Goal: Book appointment/travel/reservation

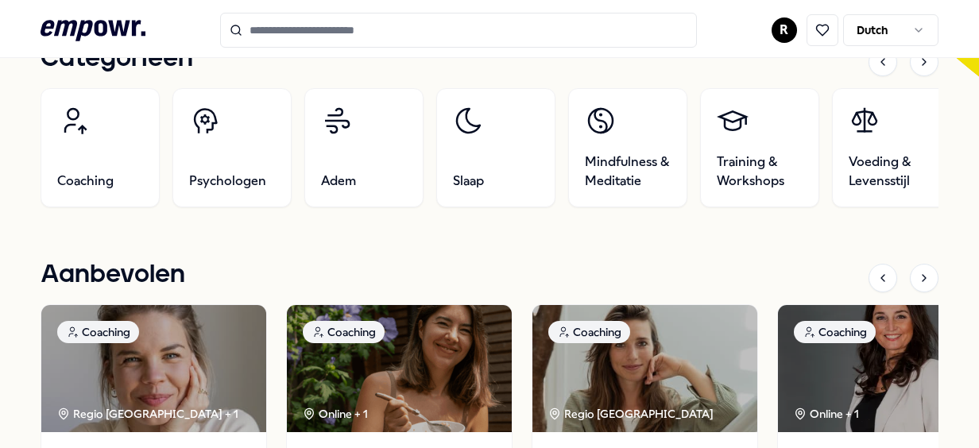
scroll to position [530, 0]
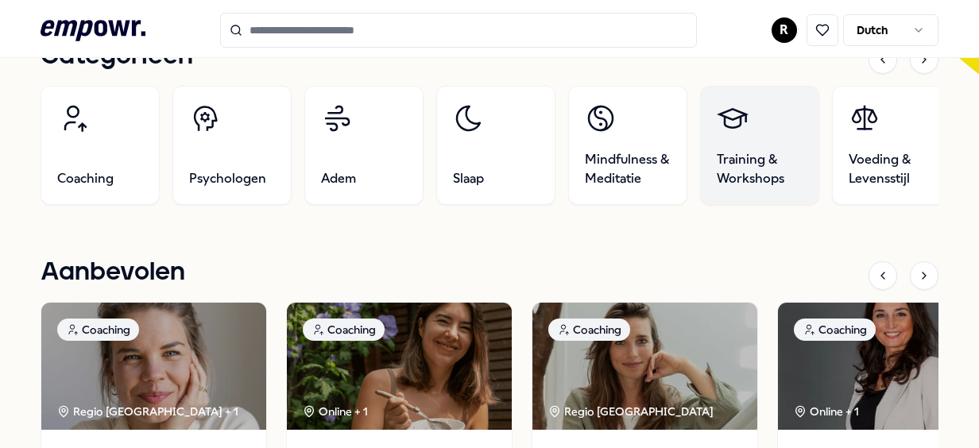
click at [765, 149] on link "Training & Workshops" at bounding box center [759, 145] width 119 height 119
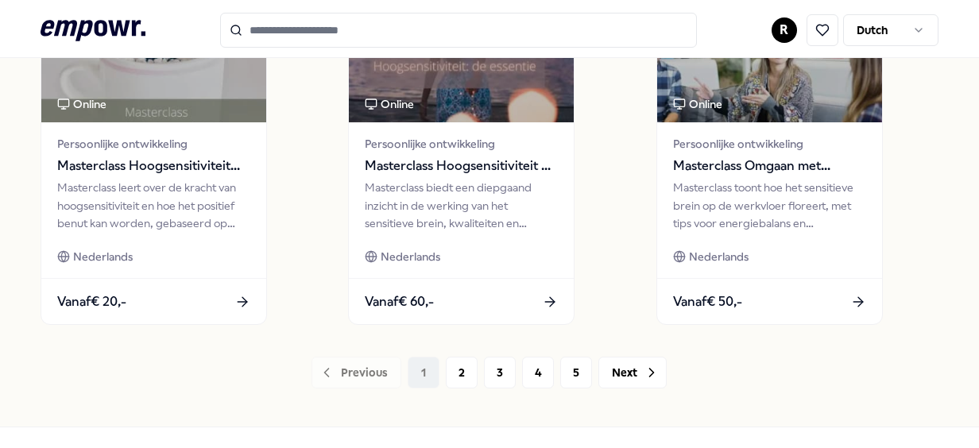
scroll to position [1282, 0]
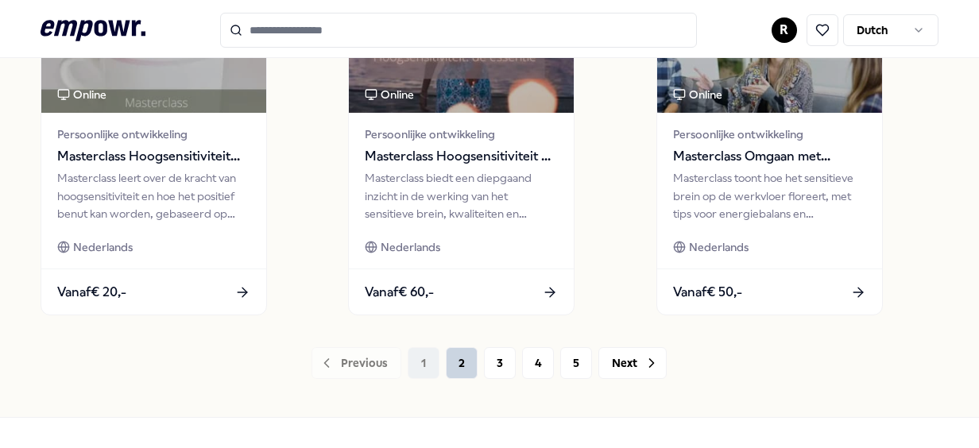
click at [446, 362] on button "2" at bounding box center [462, 363] width 32 height 32
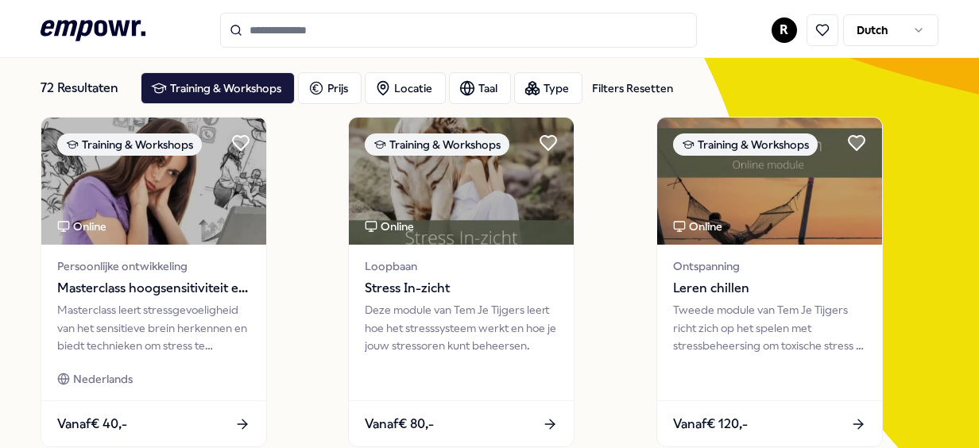
scroll to position [82, 0]
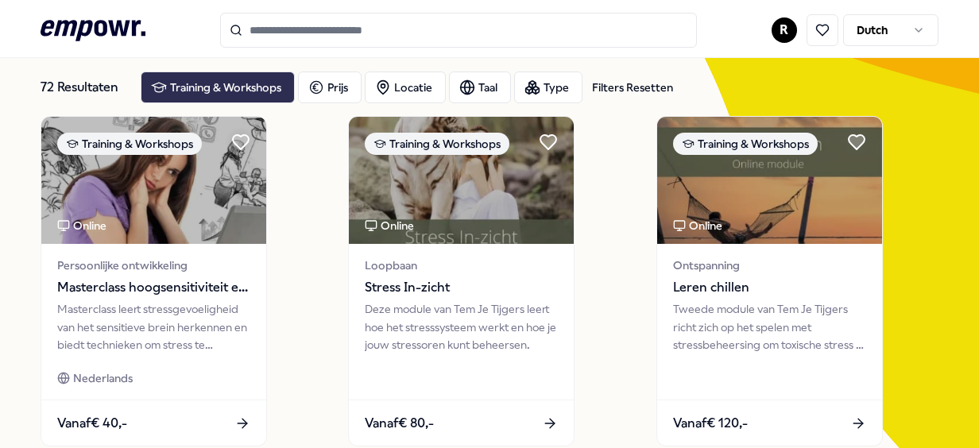
click at [207, 83] on div "Training & Workshops" at bounding box center [218, 88] width 154 height 32
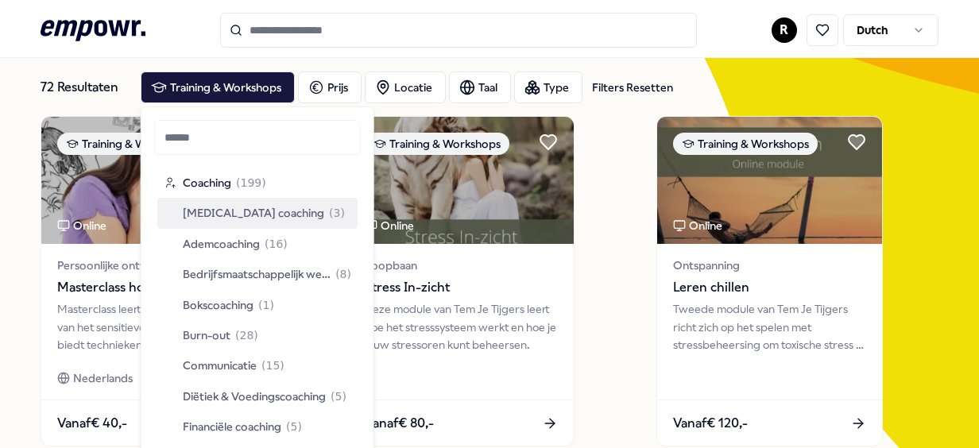
click at [210, 216] on span "[MEDICAL_DATA] coaching" at bounding box center [253, 212] width 141 height 17
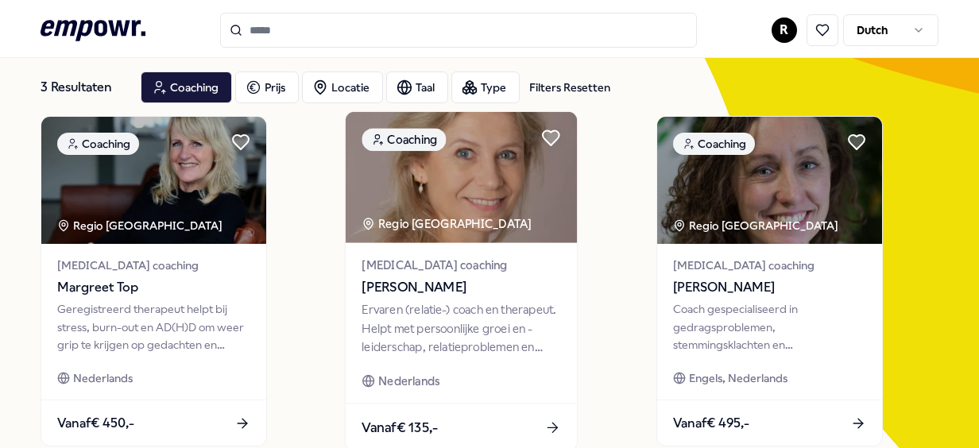
click at [447, 347] on div "Ervaren (relatie-) coach en therapeut. Helpt met persoonlijke groei en -leiders…" at bounding box center [461, 328] width 199 height 55
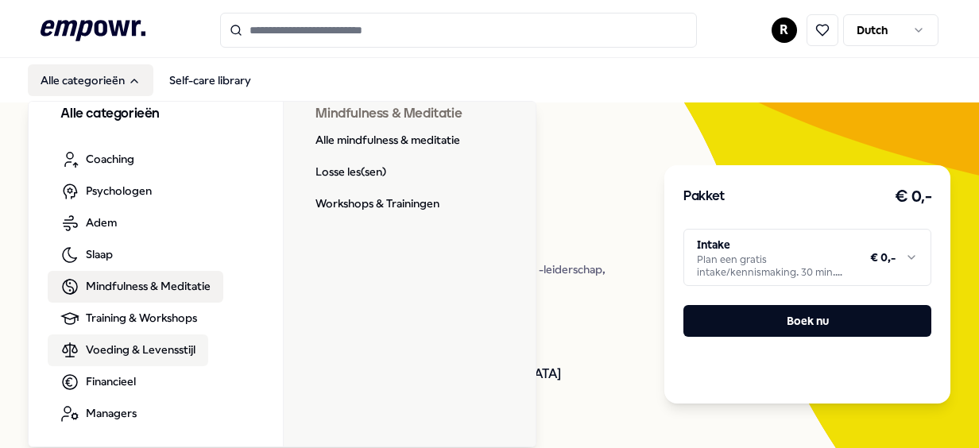
scroll to position [17, 0]
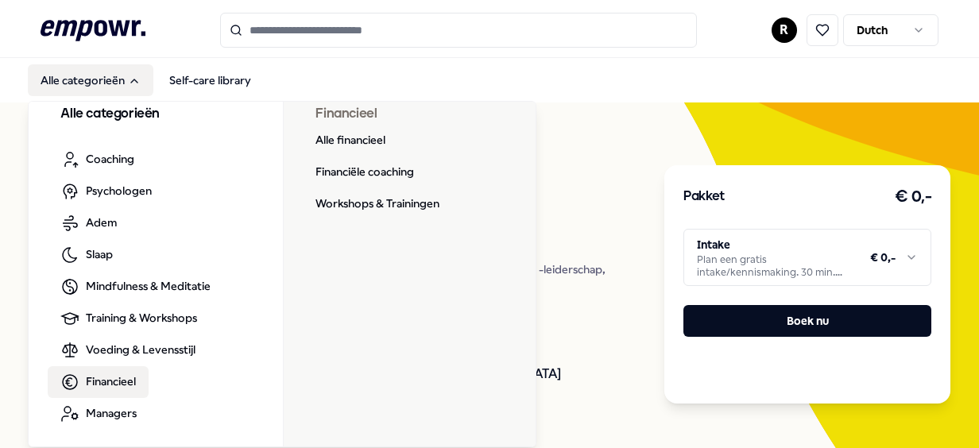
click at [130, 380] on span "Financieel" at bounding box center [111, 381] width 50 height 17
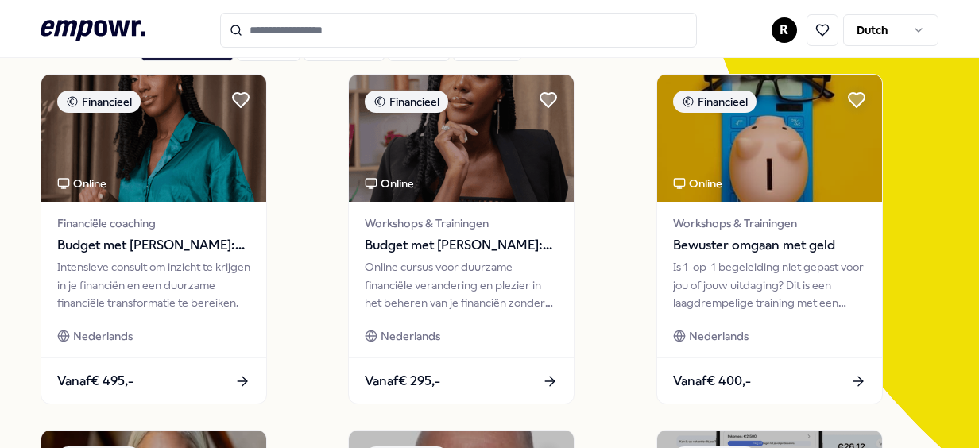
scroll to position [122, 0]
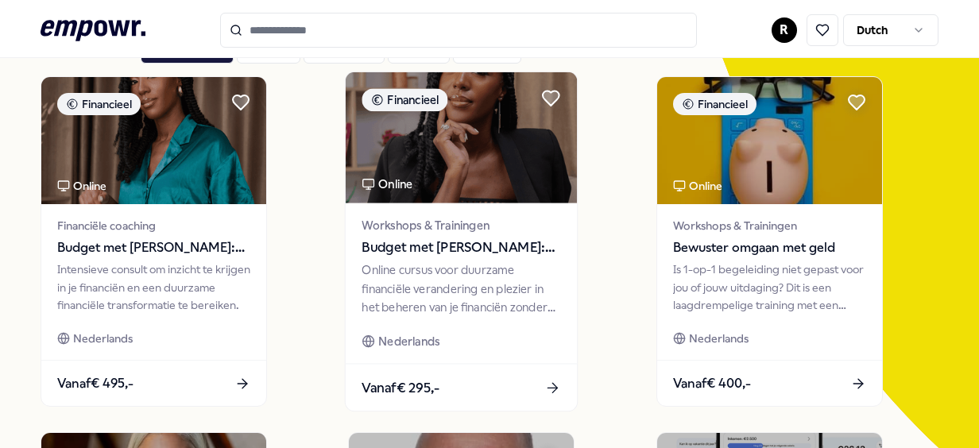
click at [394, 248] on span "Budget met [PERSON_NAME]: Upgrade je financiën!" at bounding box center [461, 248] width 199 height 21
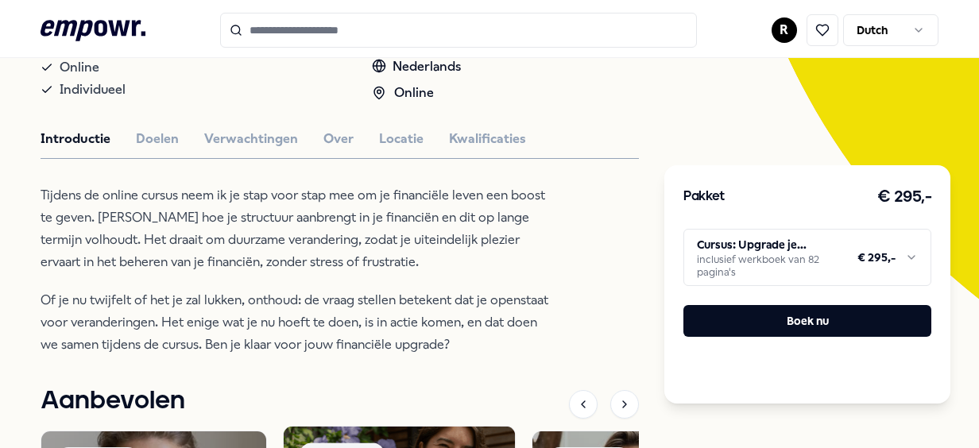
scroll to position [196, 0]
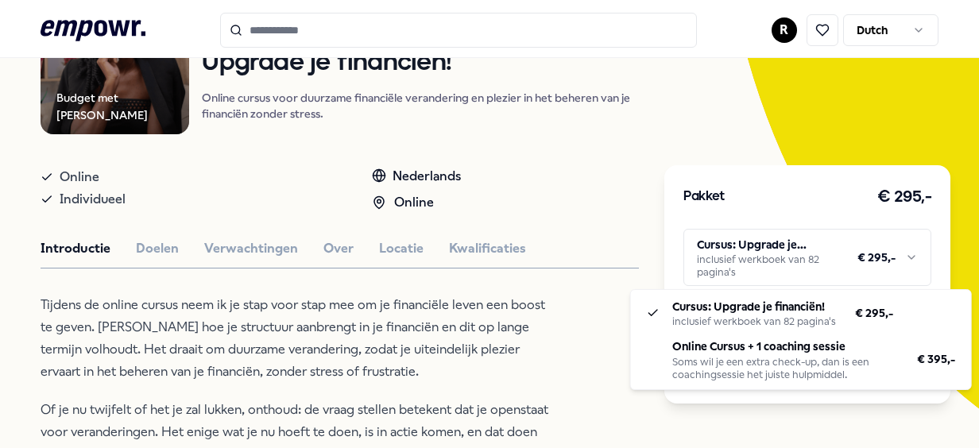
click at [903, 254] on html ".empowr-logo_svg__cls-1{fill:#03032f} R Dutch Alle categorieën Self-care librar…" at bounding box center [489, 224] width 979 height 448
click at [205, 298] on html ".empowr-logo_svg__cls-1{fill:#03032f} R Dutch Alle categorieën Self-care librar…" at bounding box center [489, 224] width 979 height 448
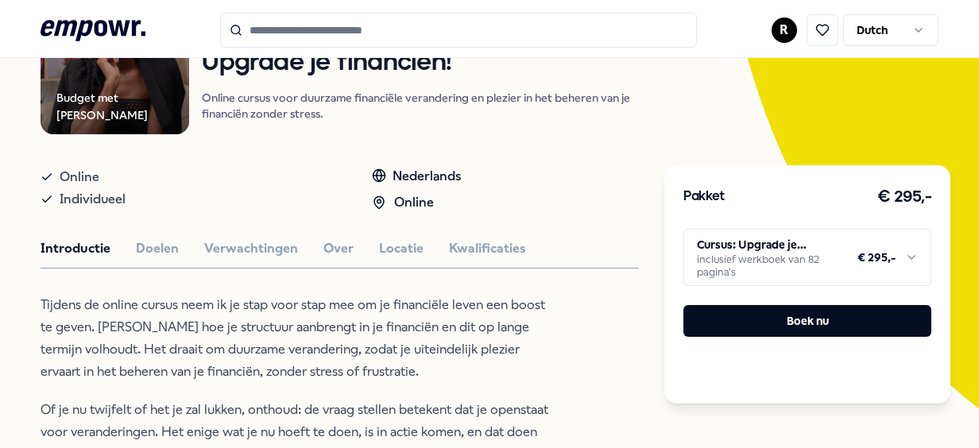
scroll to position [0, 0]
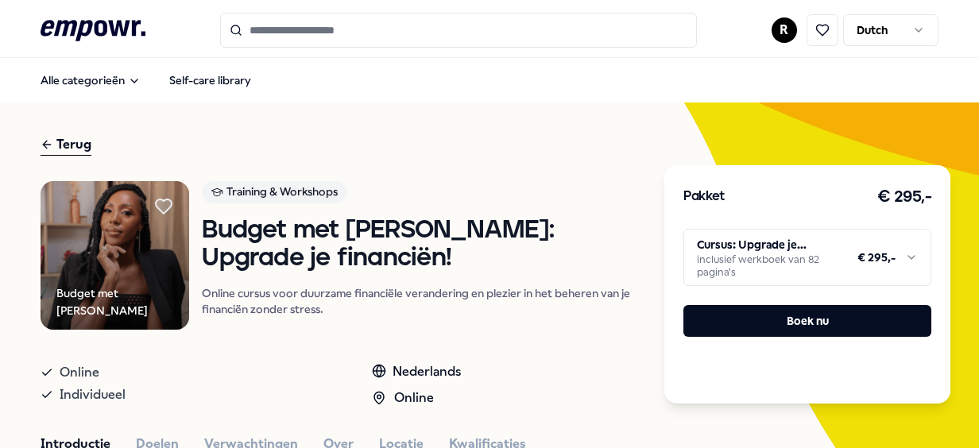
click at [65, 137] on div "Terug" at bounding box center [66, 144] width 51 height 21
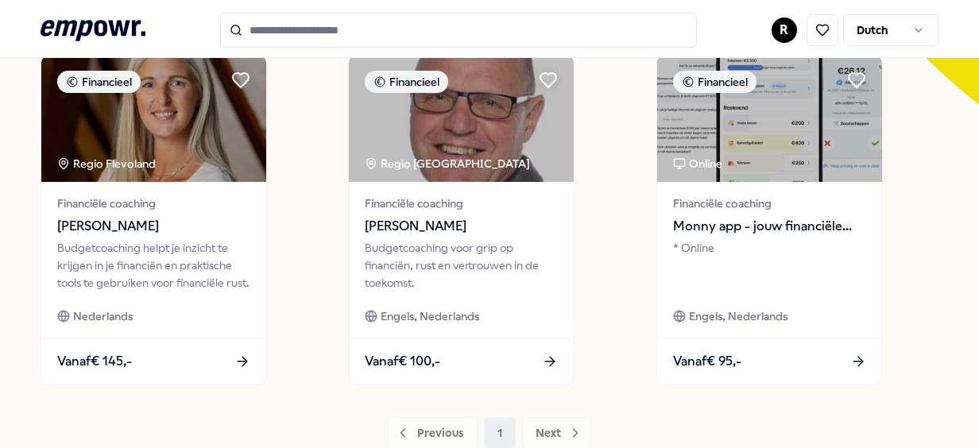
scroll to position [486, 0]
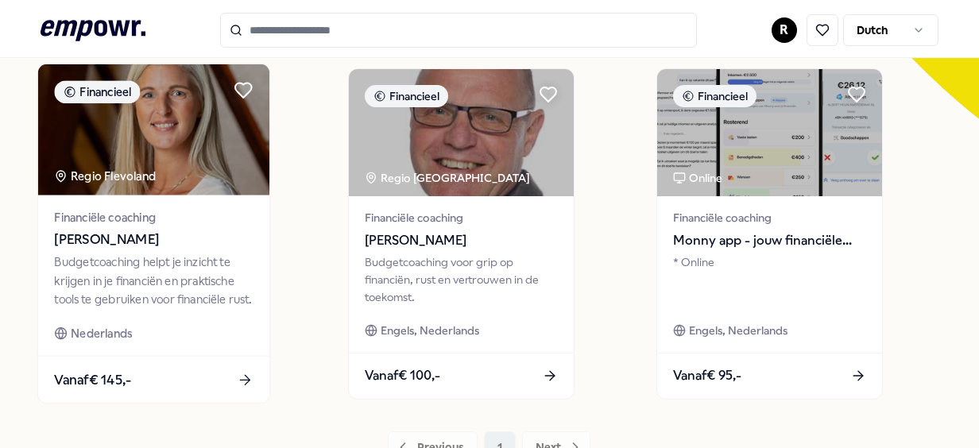
click at [168, 270] on div "Budgetcoaching helpt je inzicht te krijgen in je financiën en praktische tools …" at bounding box center [154, 281] width 199 height 55
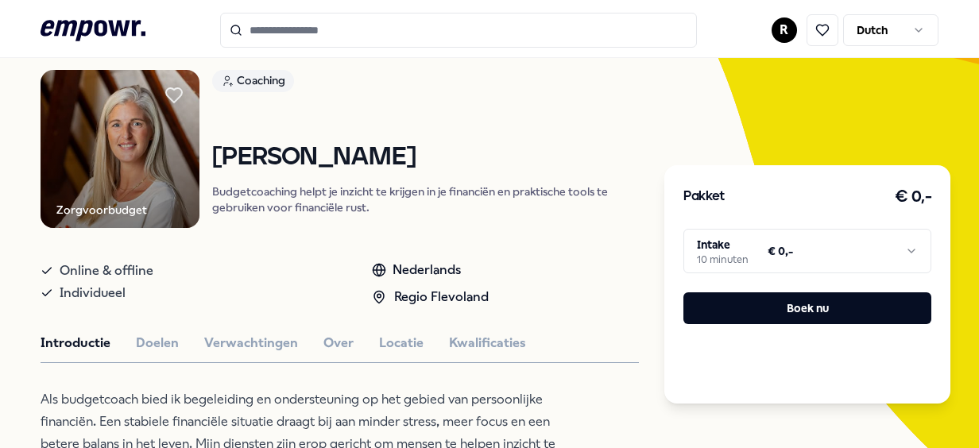
scroll to position [110, 0]
click at [164, 335] on button "Doelen" at bounding box center [157, 344] width 43 height 21
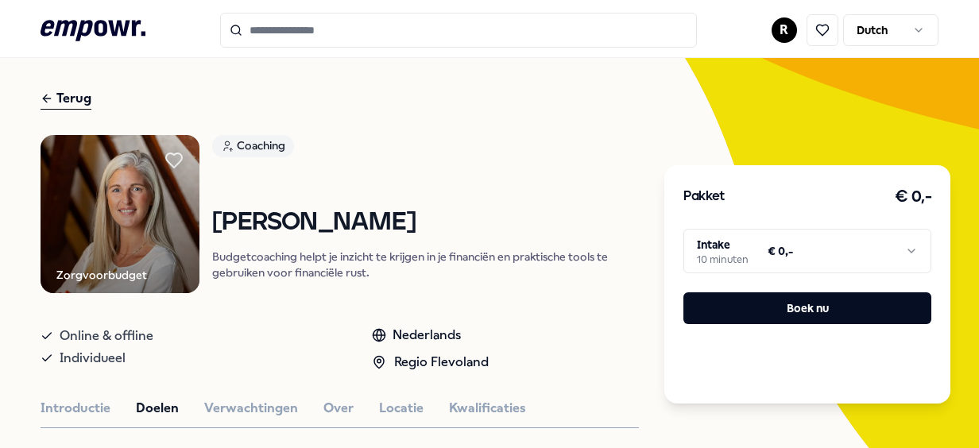
scroll to position [122, 0]
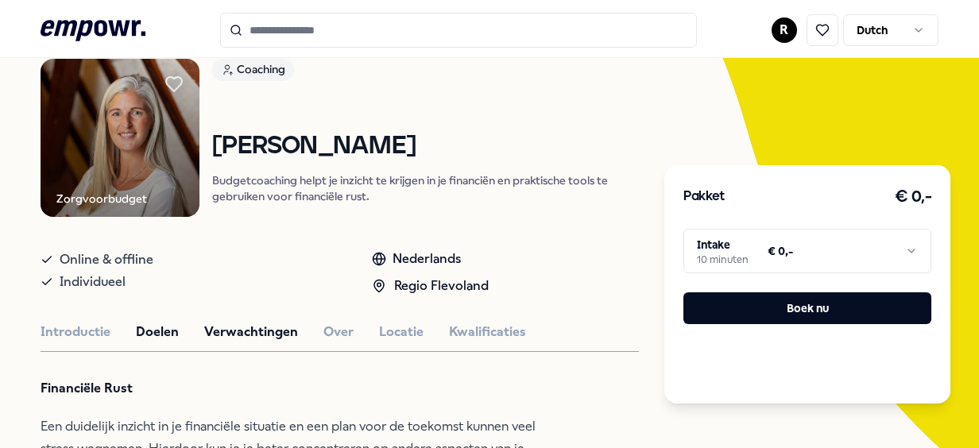
click at [261, 323] on button "Verwachtingen" at bounding box center [251, 332] width 94 height 21
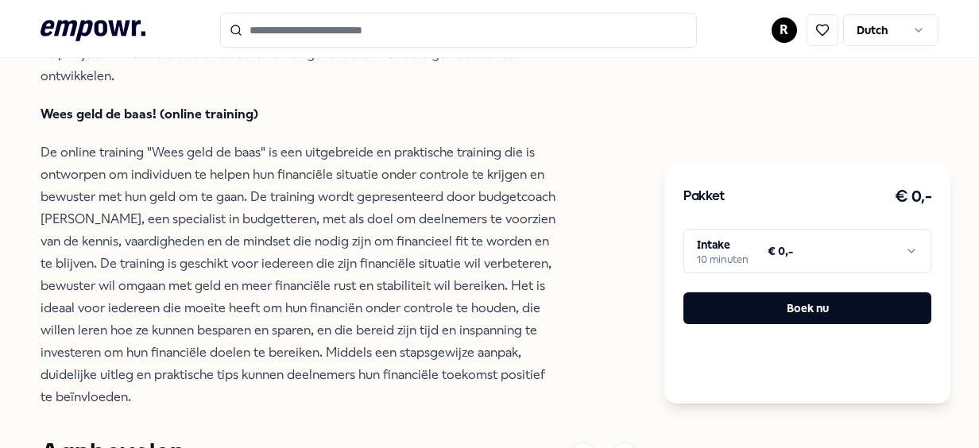
scroll to position [1629, 0]
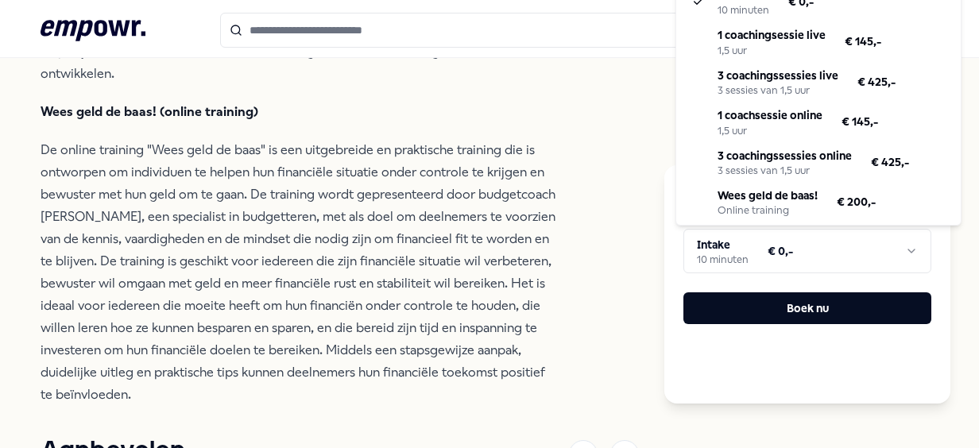
click at [753, 251] on html ".empowr-logo_svg__cls-1{fill:#03032f} R Dutch Alle categorieën Self-care librar…" at bounding box center [489, 224] width 979 height 448
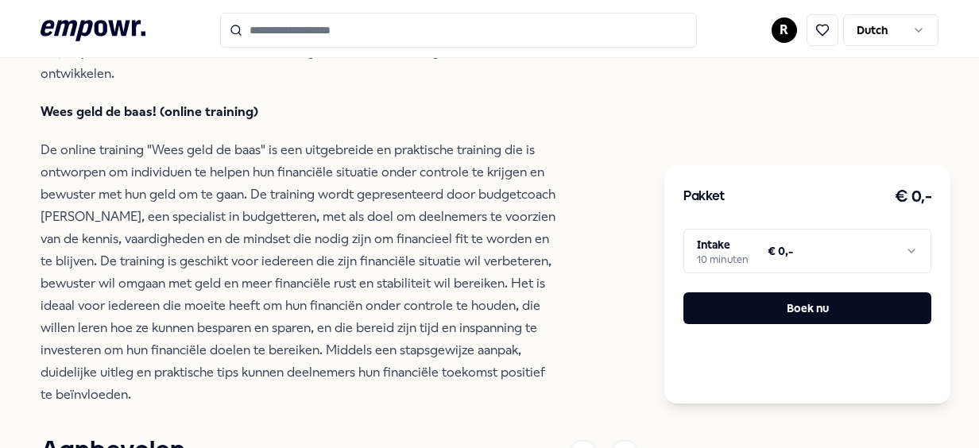
click at [552, 293] on html ".empowr-logo_svg__cls-1{fill:#03032f} R Dutch Alle categorieën Self-care librar…" at bounding box center [489, 224] width 979 height 448
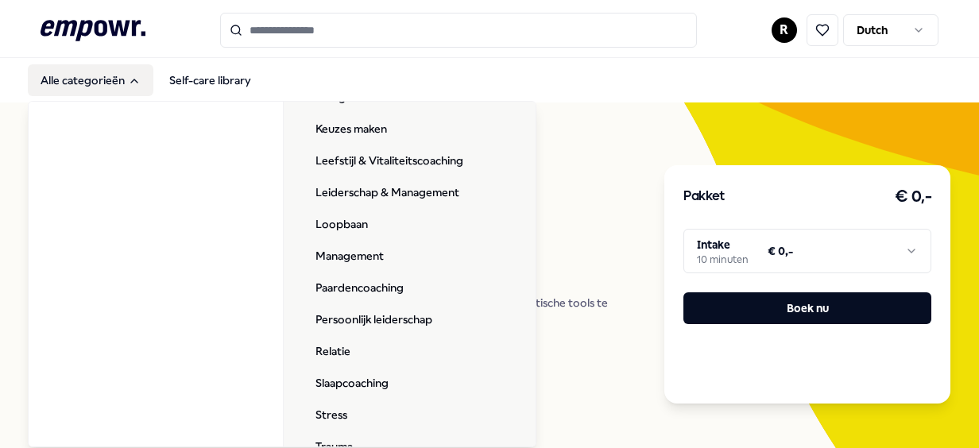
scroll to position [538, 0]
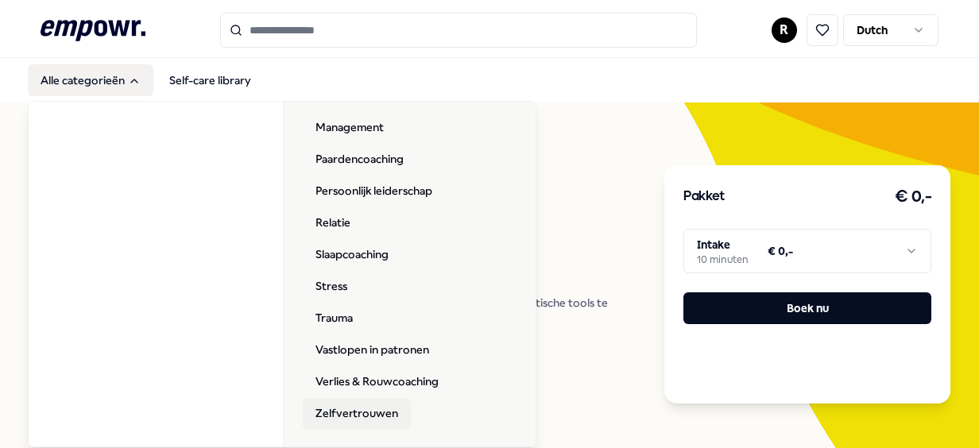
click at [350, 418] on link "Zelfvertrouwen" at bounding box center [357, 414] width 108 height 32
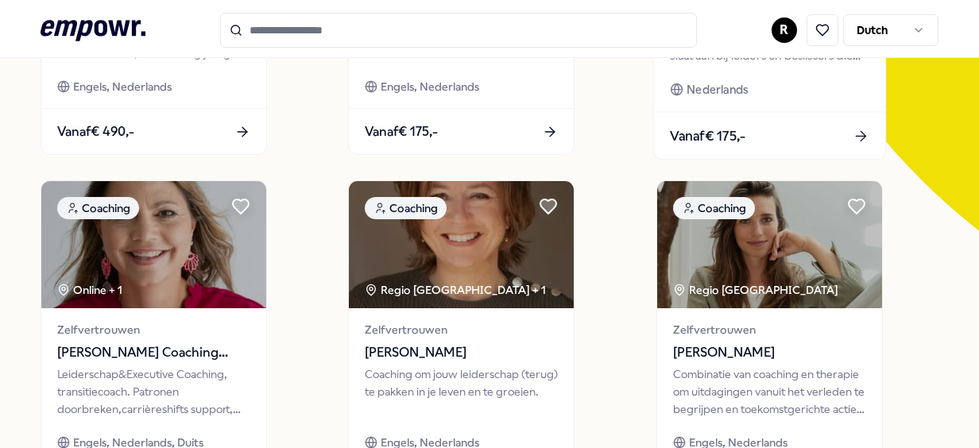
scroll to position [455, 0]
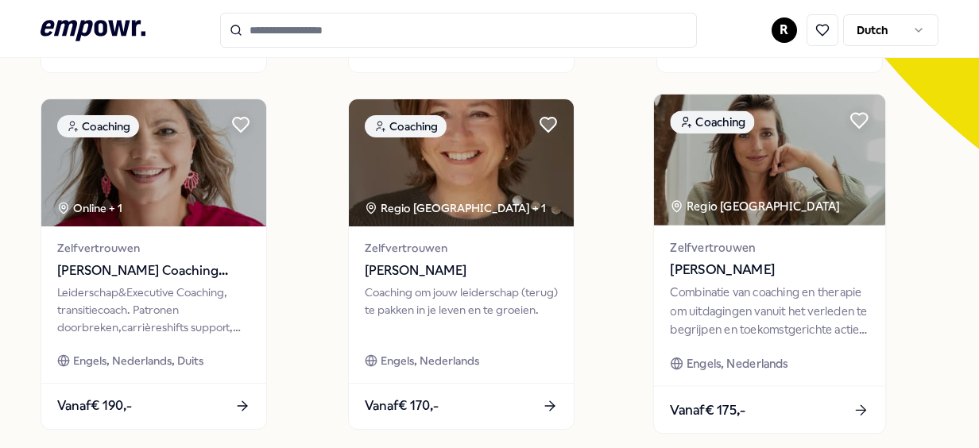
click at [776, 207] on div "Regio [GEOGRAPHIC_DATA]" at bounding box center [756, 207] width 172 height 18
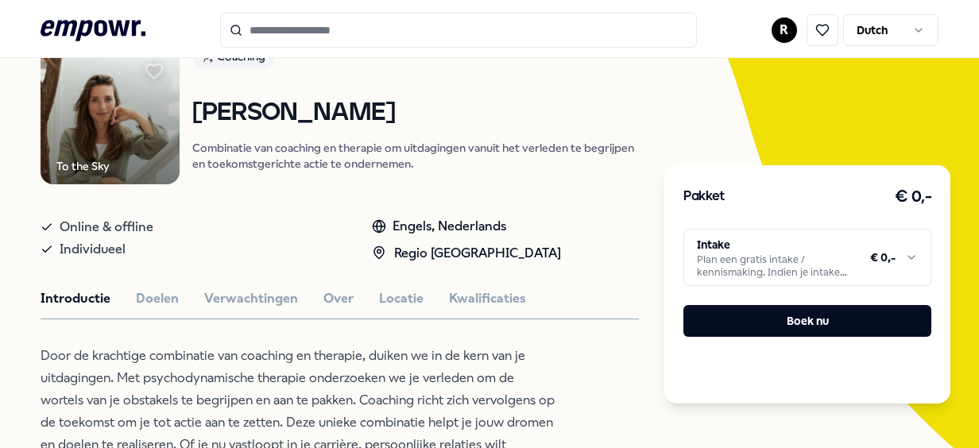
scroll to position [136, 0]
click at [145, 292] on button "Doelen" at bounding box center [157, 298] width 43 height 21
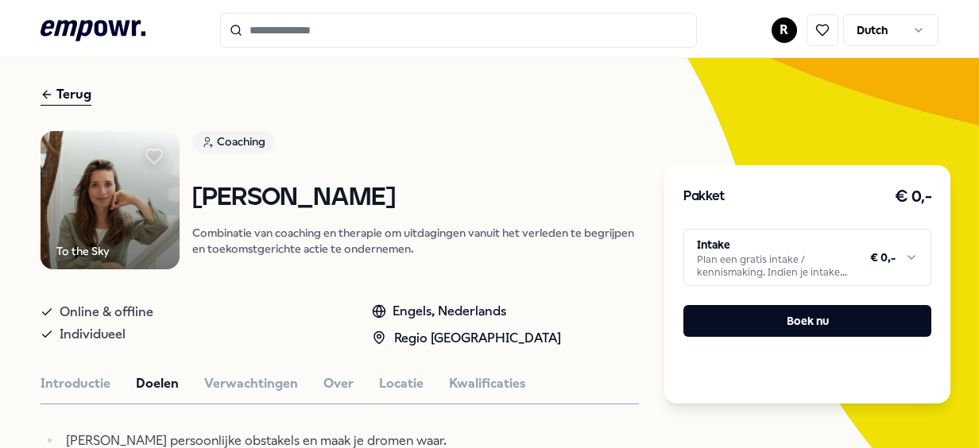
scroll to position [45, 0]
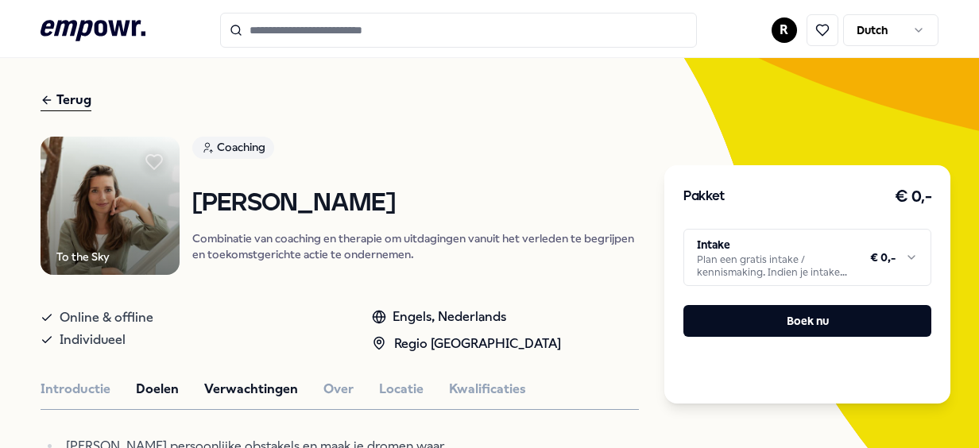
click at [230, 388] on button "Verwachtingen" at bounding box center [251, 389] width 94 height 21
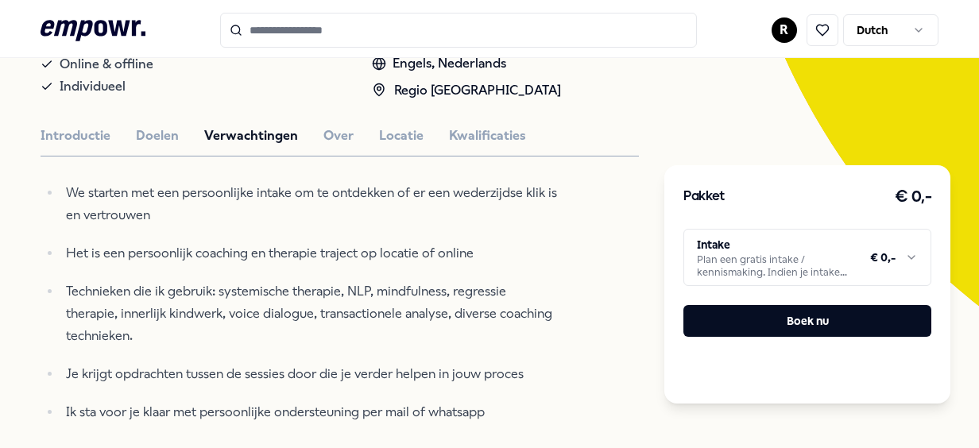
scroll to position [292, 0]
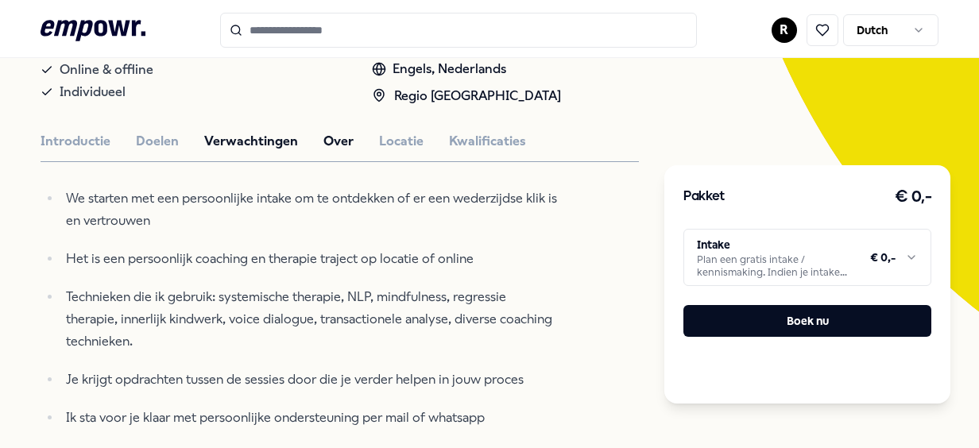
click at [335, 136] on button "Over" at bounding box center [338, 141] width 30 height 21
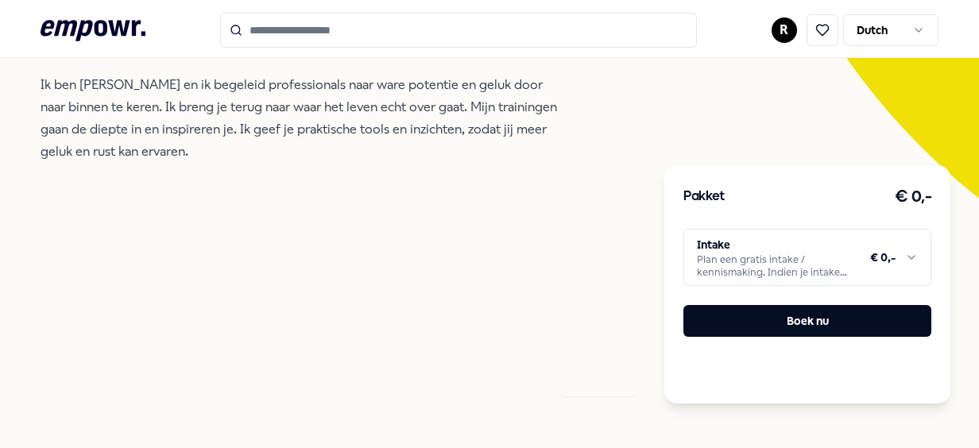
scroll to position [405, 0]
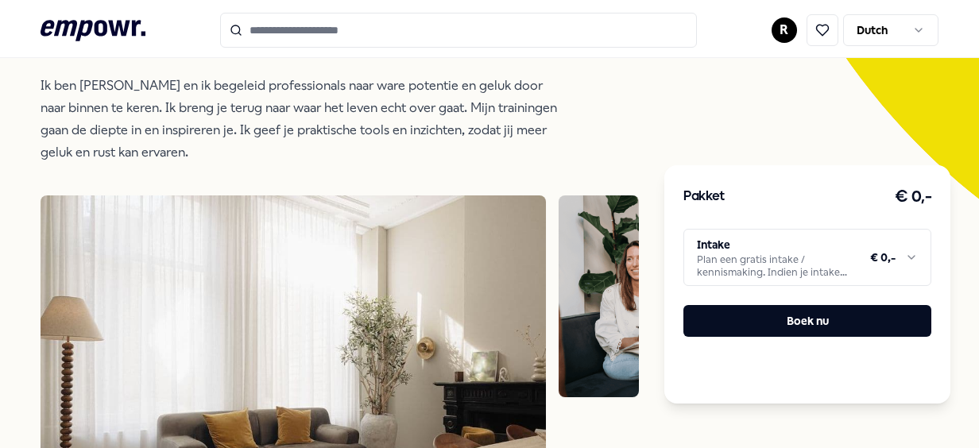
click at [606, 256] on img at bounding box center [599, 297] width 81 height 202
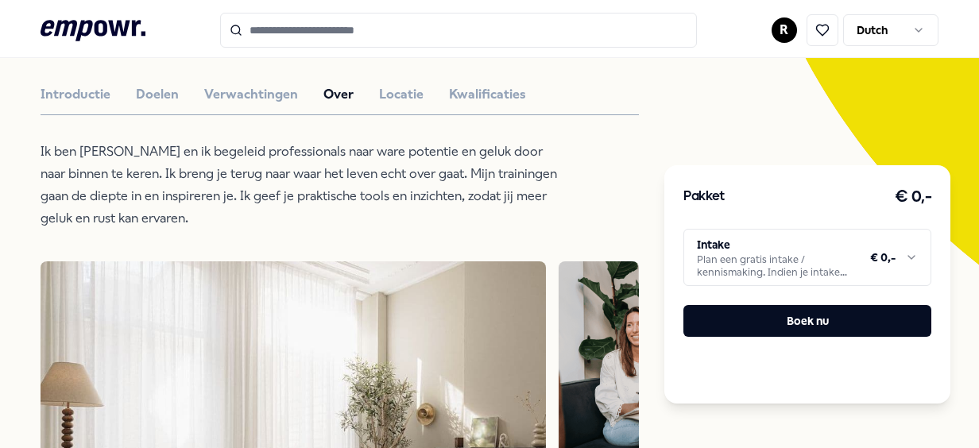
scroll to position [339, 0]
click at [396, 100] on button "Locatie" at bounding box center [401, 95] width 45 height 21
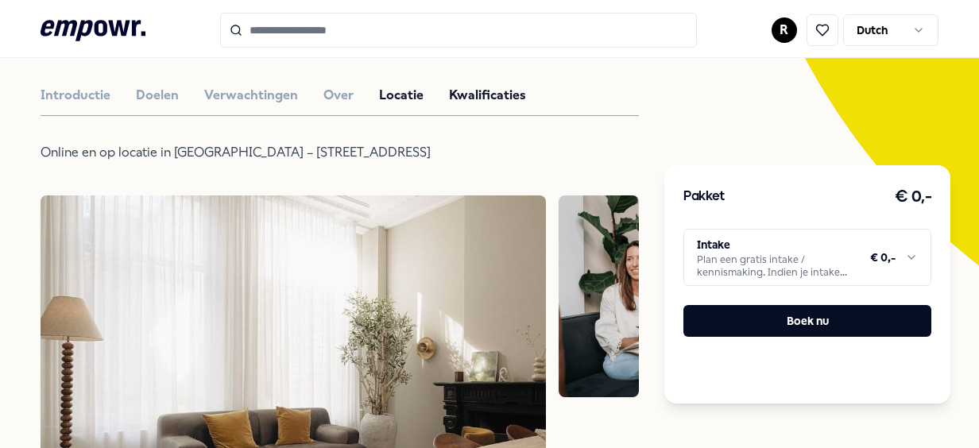
click at [459, 89] on button "Kwalificaties" at bounding box center [487, 95] width 77 height 21
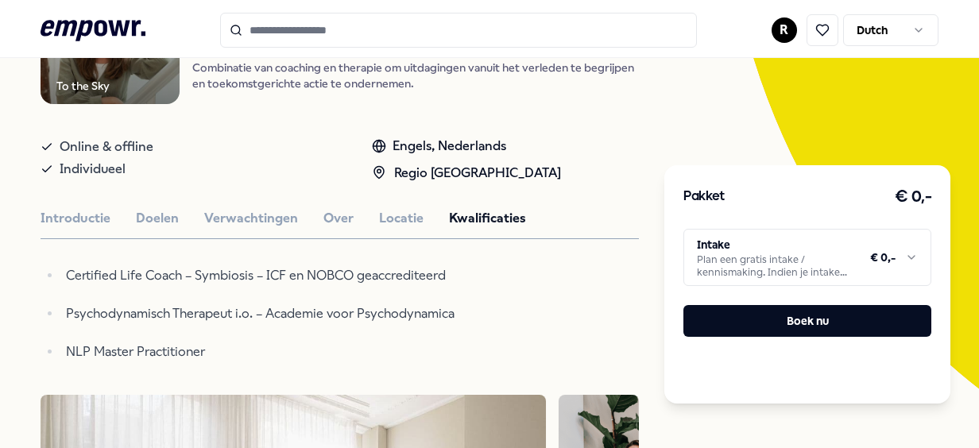
scroll to position [215, 0]
click at [83, 218] on button "Introductie" at bounding box center [76, 219] width 70 height 21
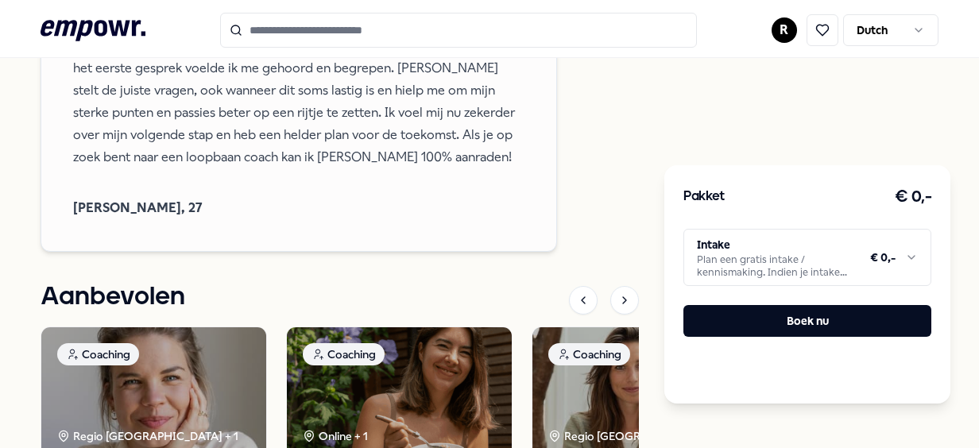
scroll to position [1694, 0]
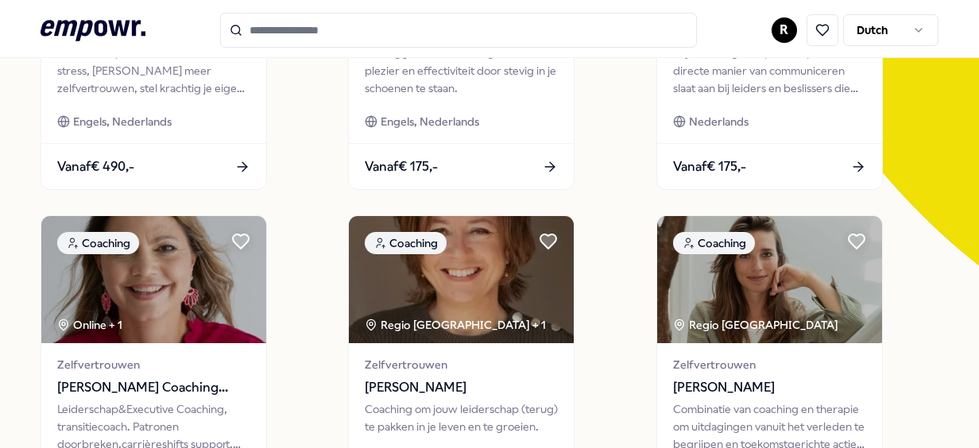
scroll to position [339, 0]
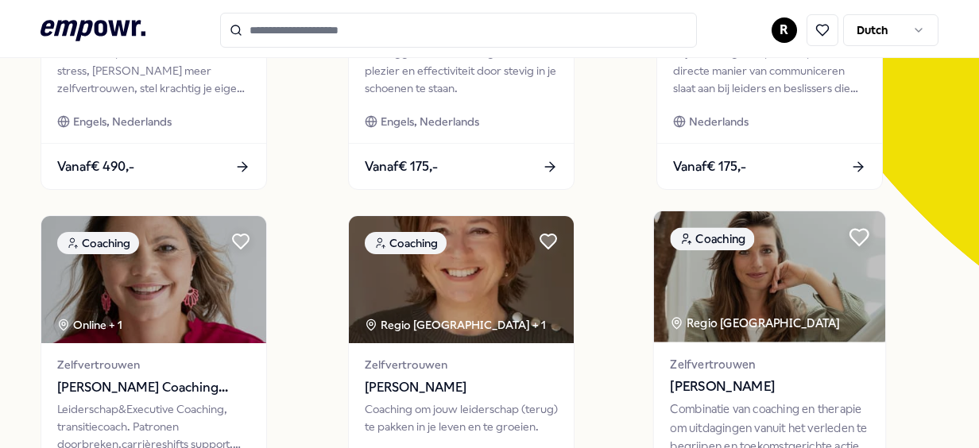
click at [852, 235] on icon at bounding box center [859, 238] width 18 height 16
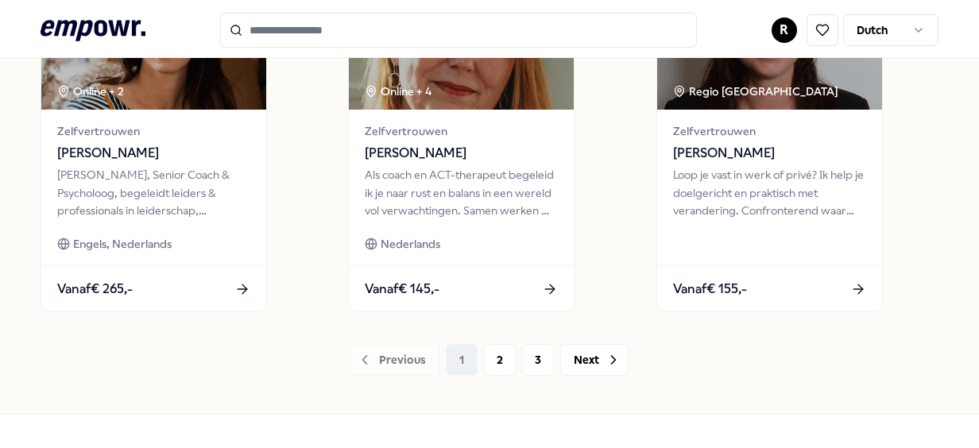
scroll to position [1285, 0]
click at [535, 361] on button "3" at bounding box center [538, 360] width 32 height 32
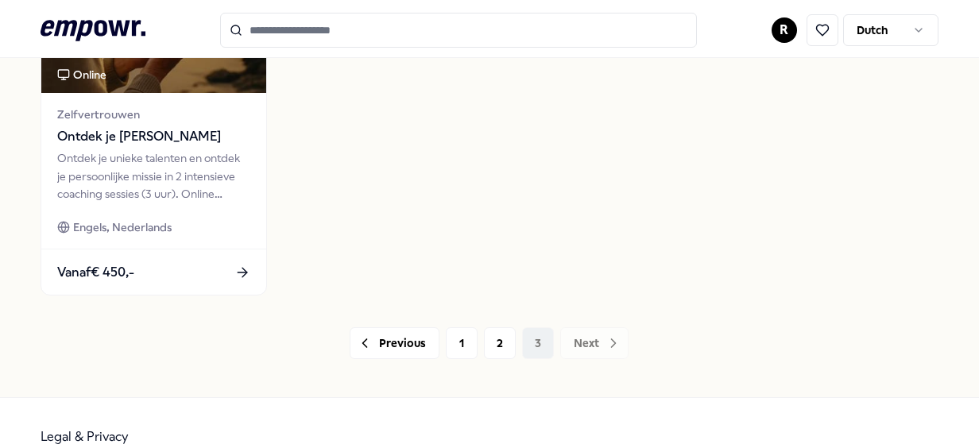
scroll to position [1303, 0]
click at [494, 350] on button "2" at bounding box center [500, 343] width 32 height 32
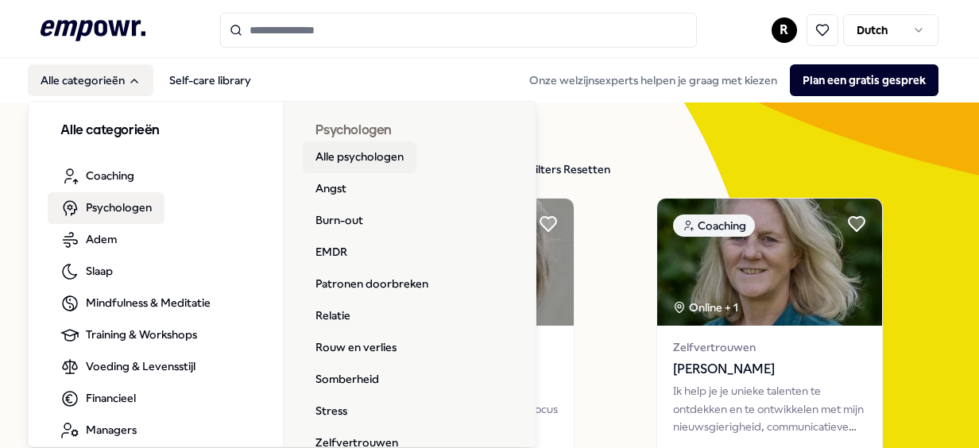
click at [372, 153] on link "Alle psychologen" at bounding box center [360, 157] width 114 height 32
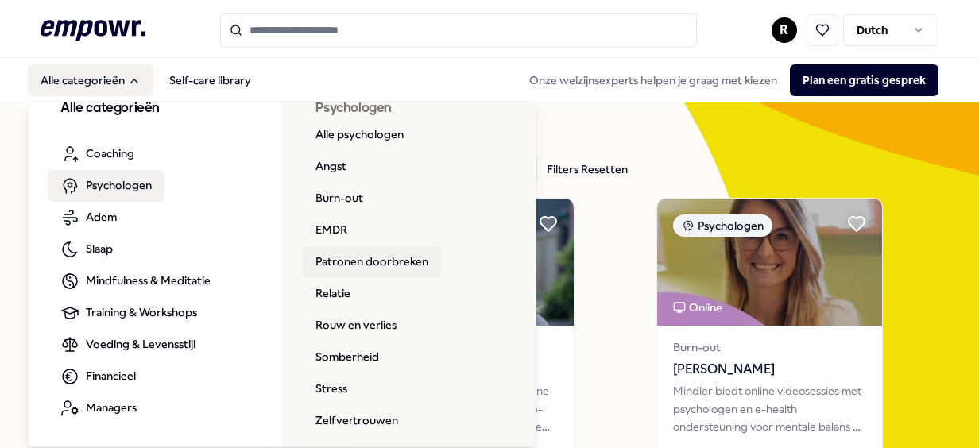
scroll to position [29, 0]
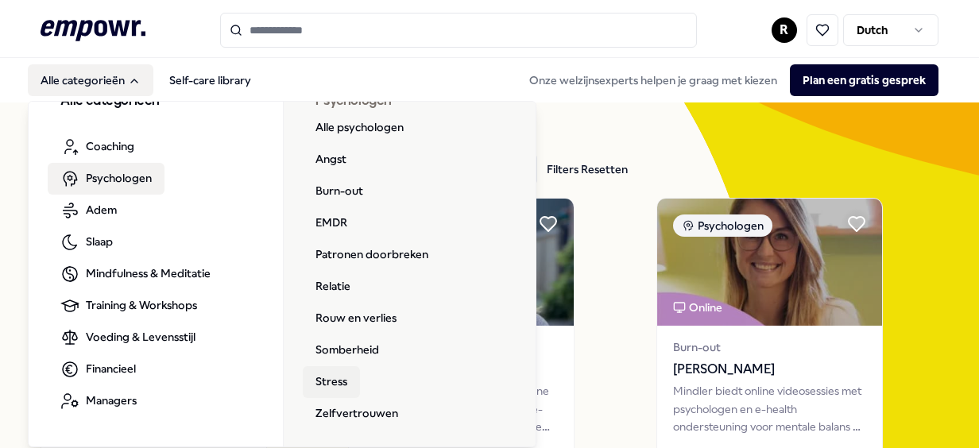
click at [327, 381] on link "Stress" at bounding box center [331, 382] width 57 height 32
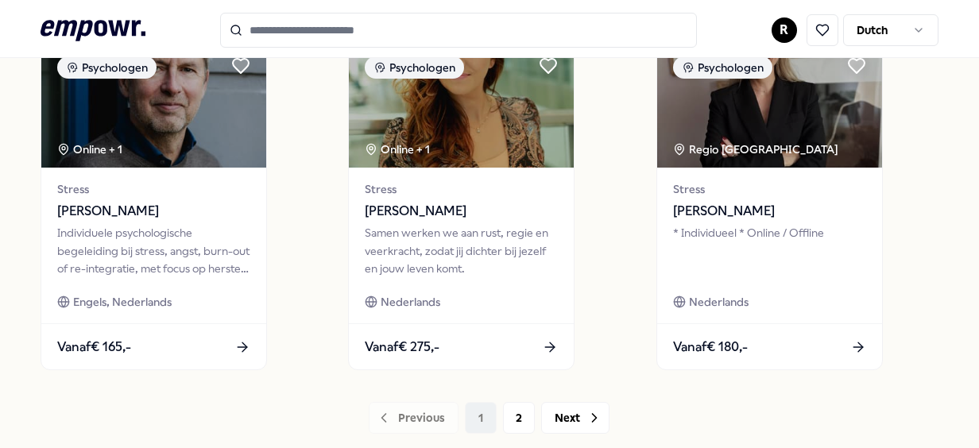
scroll to position [1228, 0]
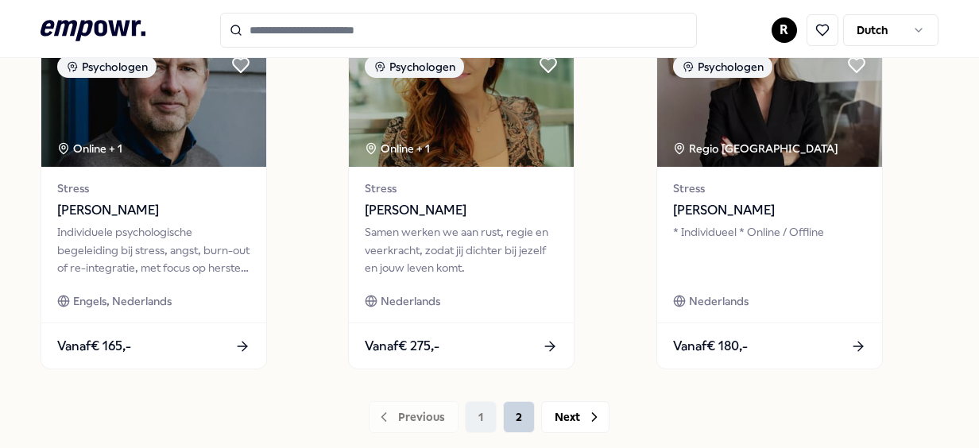
click at [515, 416] on button "2" at bounding box center [519, 417] width 32 height 32
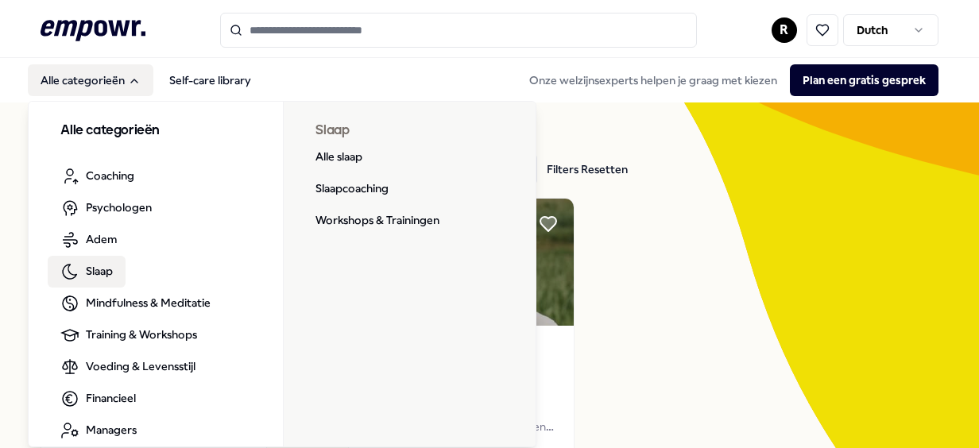
scroll to position [17, 0]
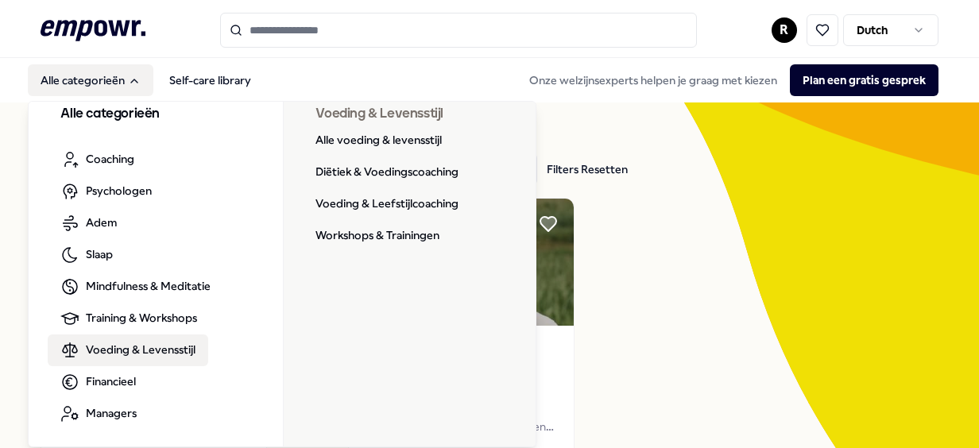
click at [159, 351] on span "Voeding & Levensstijl" at bounding box center [141, 349] width 110 height 17
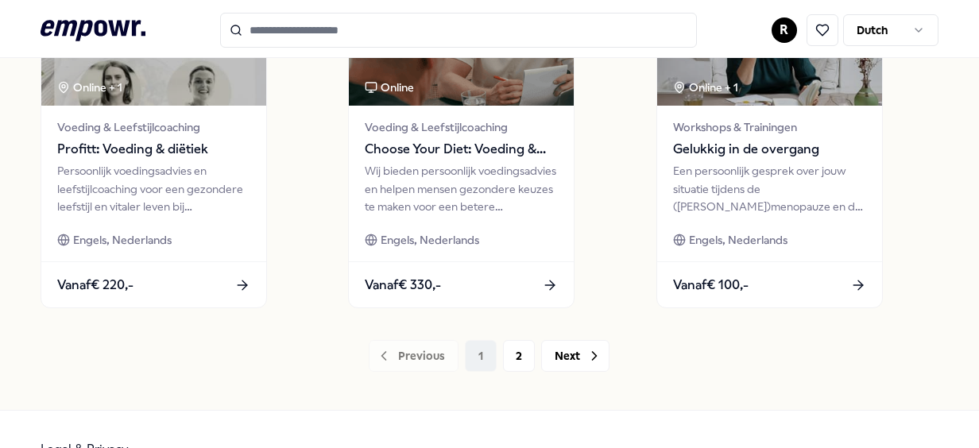
scroll to position [1293, 0]
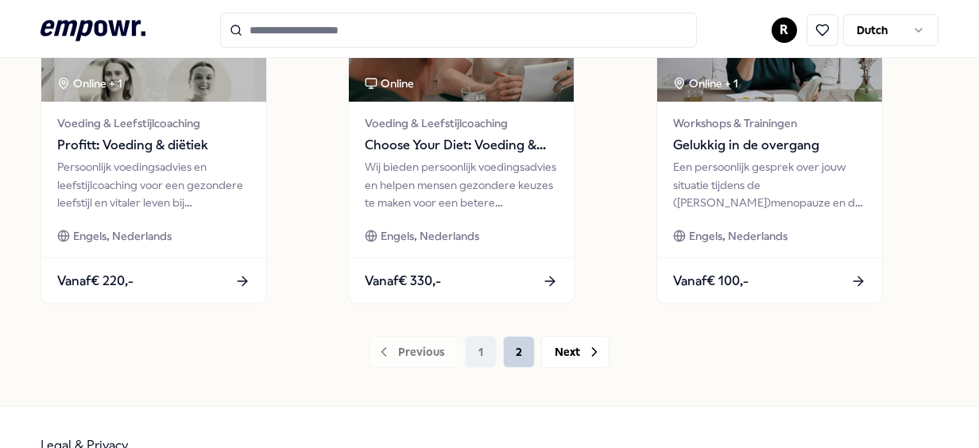
click at [513, 357] on button "2" at bounding box center [519, 352] width 32 height 32
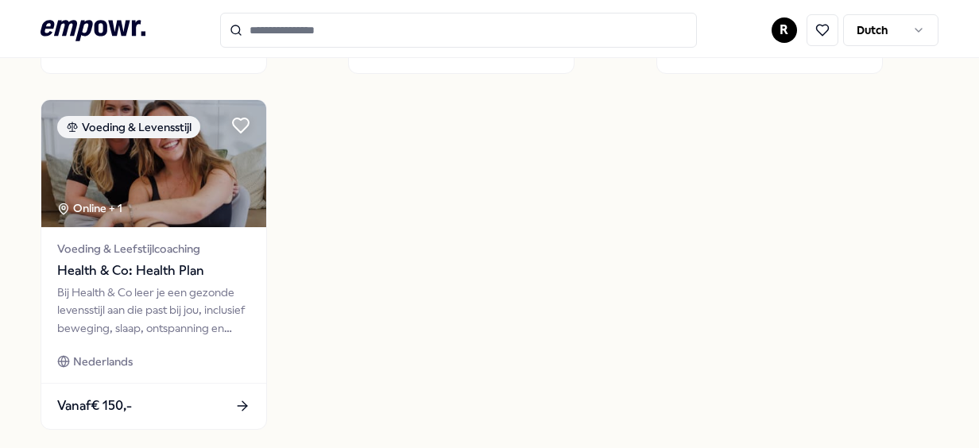
scroll to position [811, 0]
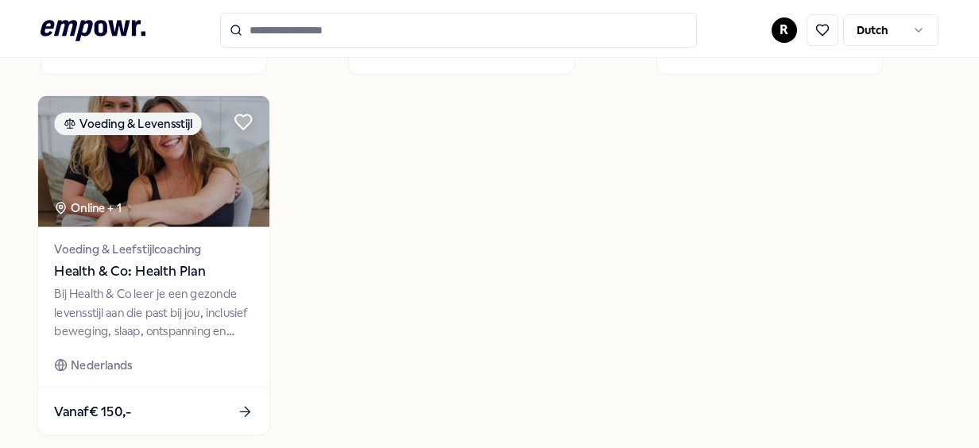
click at [140, 315] on div "Bij Health & Co leer je een gezonde levensstijl aan die past bij jou, inclusief…" at bounding box center [154, 312] width 199 height 55
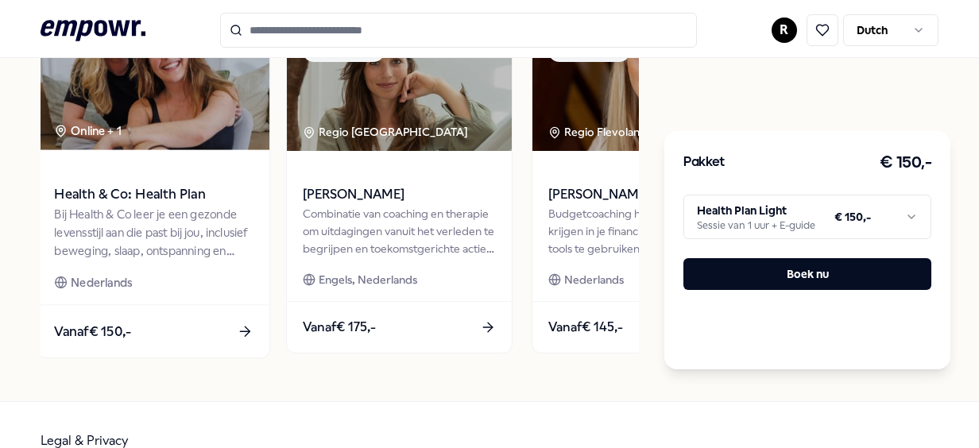
scroll to position [715, 0]
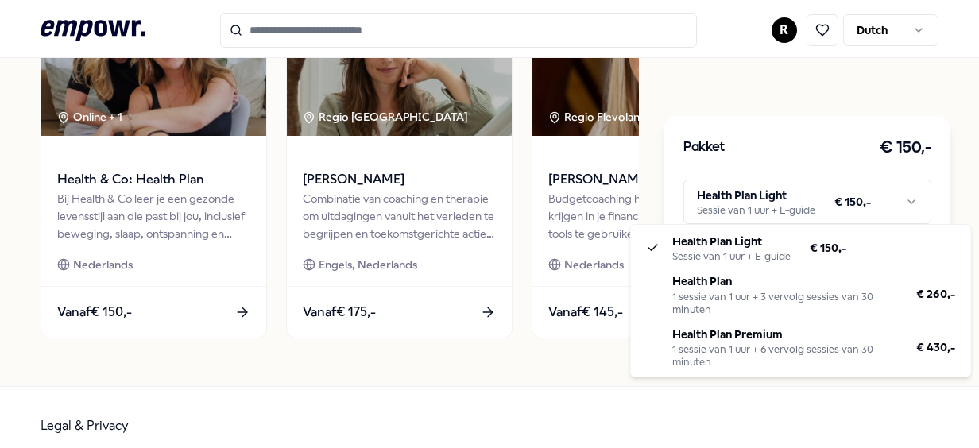
click at [726, 199] on html ".empowr-logo_svg__cls-1{fill:#03032f} R Dutch Alle categorieën Self-care librar…" at bounding box center [489, 224] width 979 height 448
click at [398, 391] on html ".empowr-logo_svg__cls-1{fill:#03032f} R Dutch Alle categorieën Self-care librar…" at bounding box center [489, 224] width 979 height 448
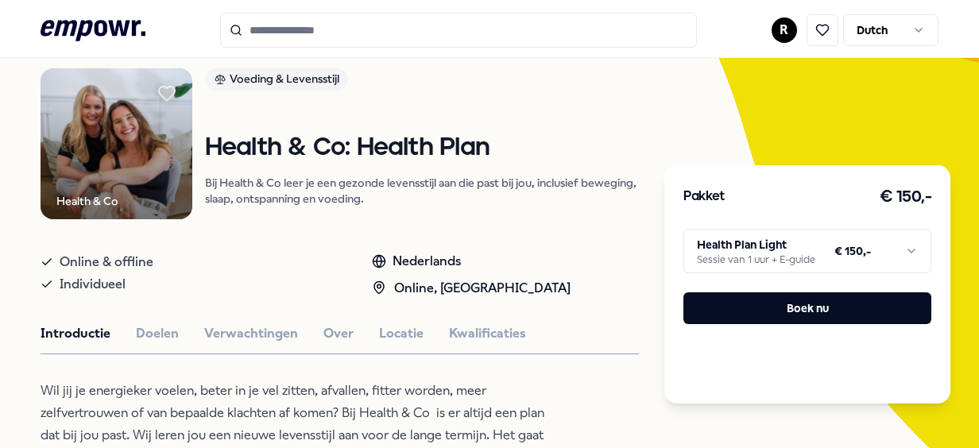
scroll to position [112, 0]
click at [149, 334] on button "Doelen" at bounding box center [157, 334] width 43 height 21
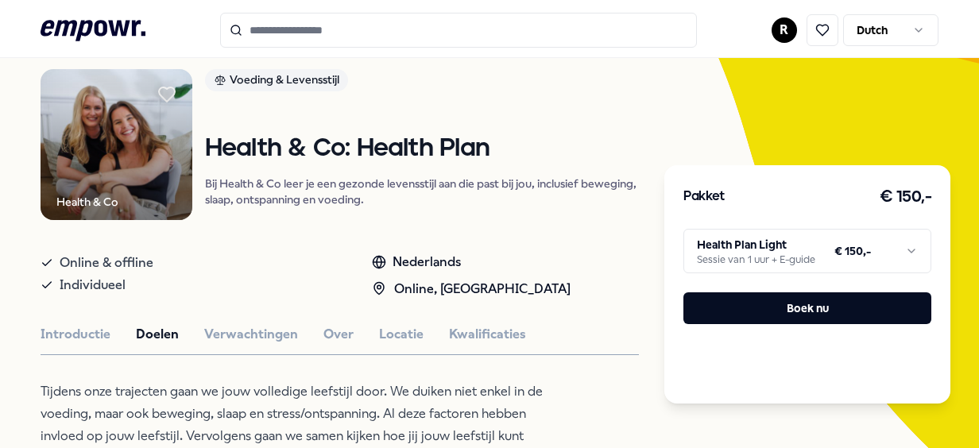
scroll to position [281, 0]
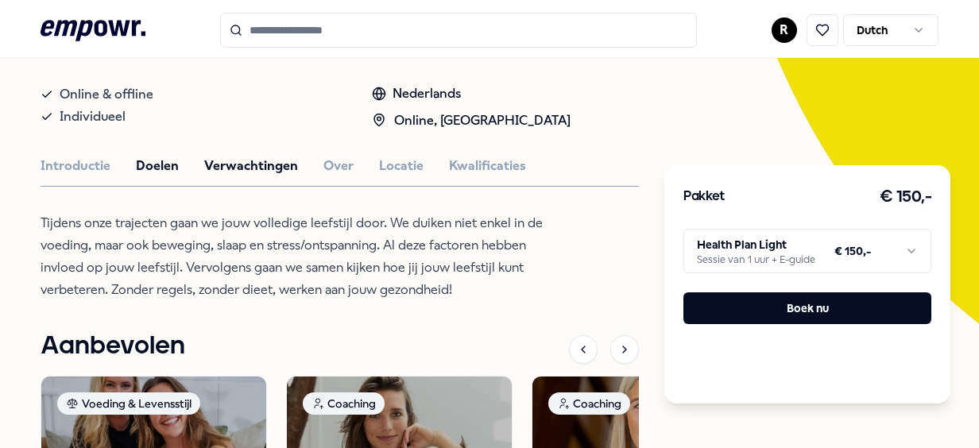
click at [226, 161] on button "Verwachtingen" at bounding box center [251, 166] width 94 height 21
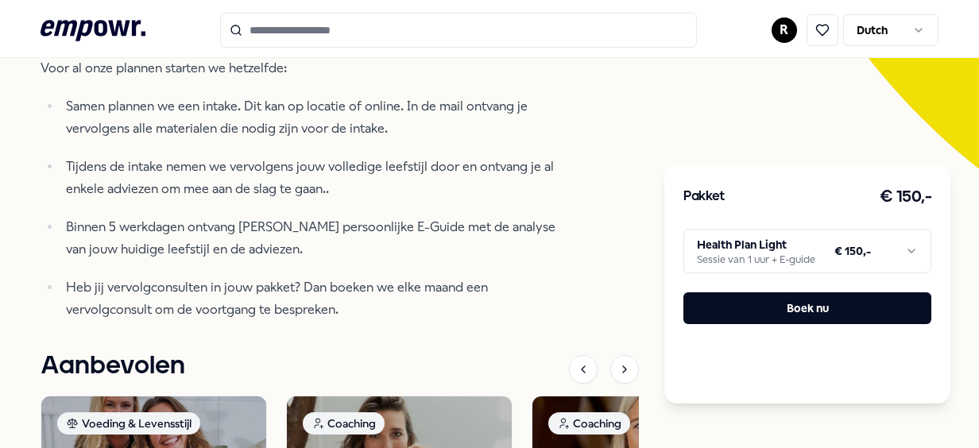
scroll to position [440, 0]
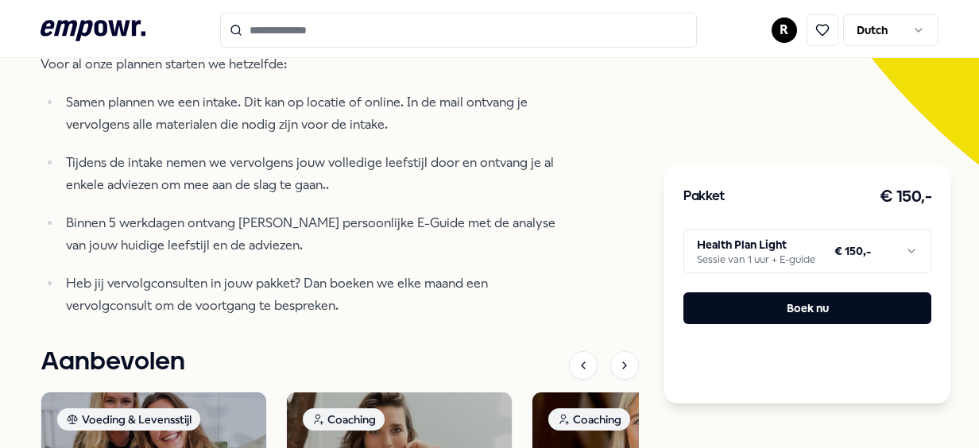
click at [718, 253] on html ".empowr-logo_svg__cls-1{fill:#03032f} R Dutch Alle categorieën Self-care librar…" at bounding box center [489, 224] width 979 height 448
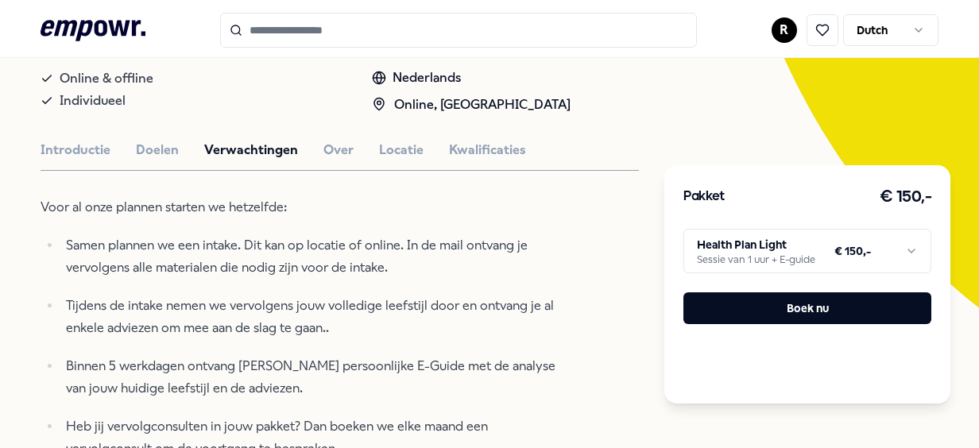
scroll to position [296, 0]
click at [326, 152] on button "Over" at bounding box center [338, 151] width 30 height 21
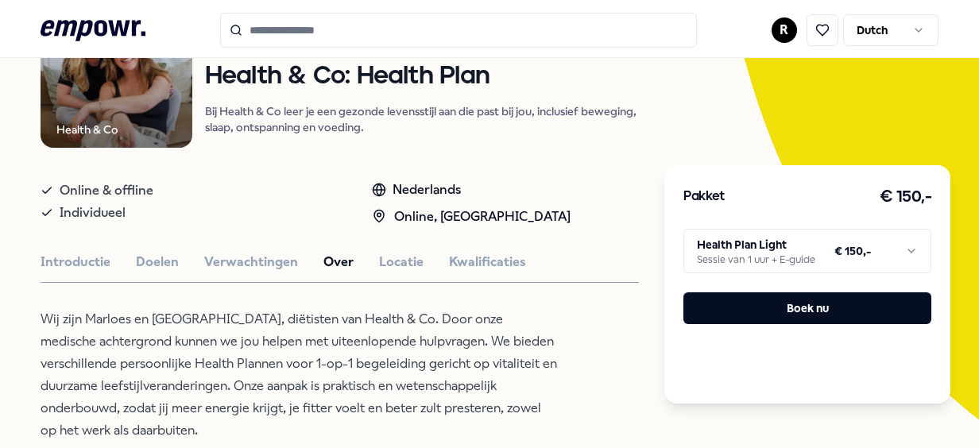
scroll to position [181, 0]
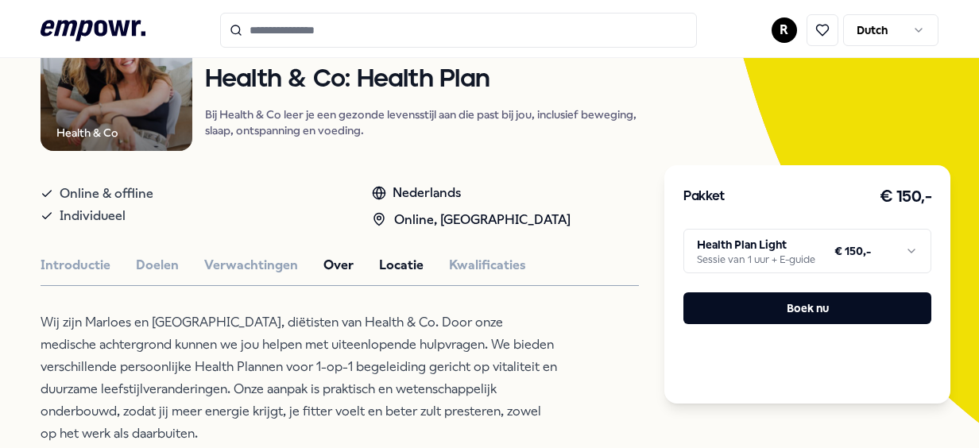
click at [394, 269] on button "Locatie" at bounding box center [401, 265] width 45 height 21
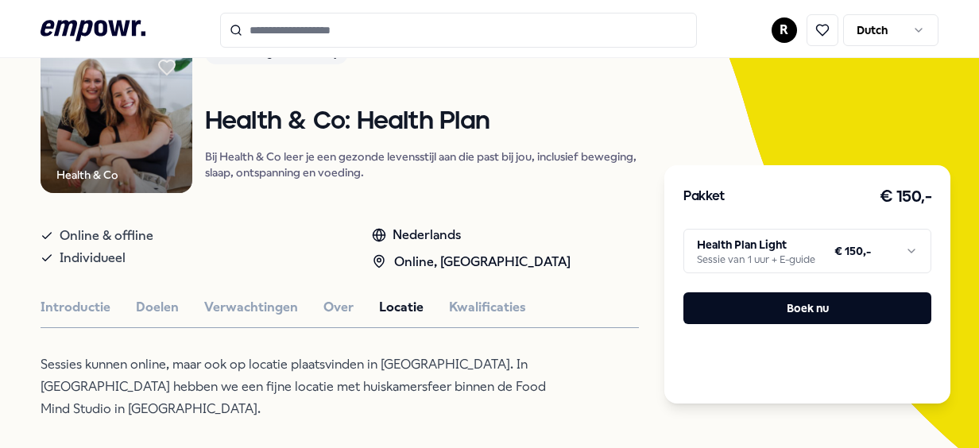
scroll to position [138, 0]
click at [496, 299] on button "Kwalificaties" at bounding box center [487, 308] width 77 height 21
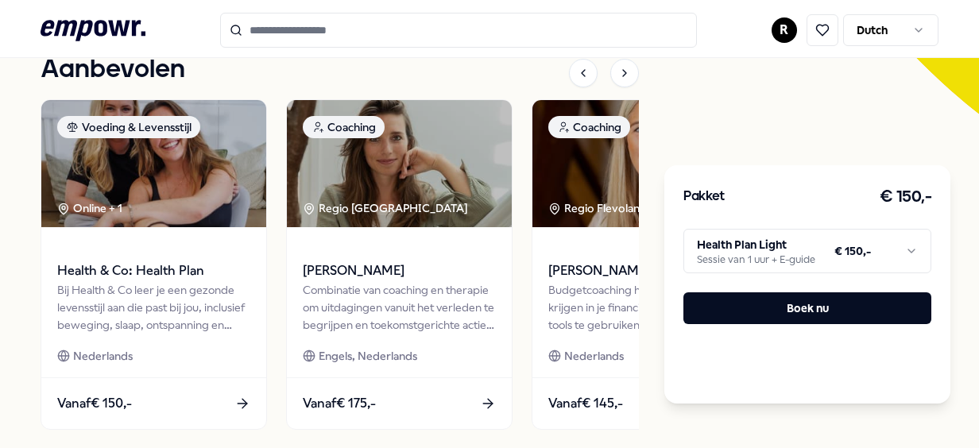
scroll to position [491, 0]
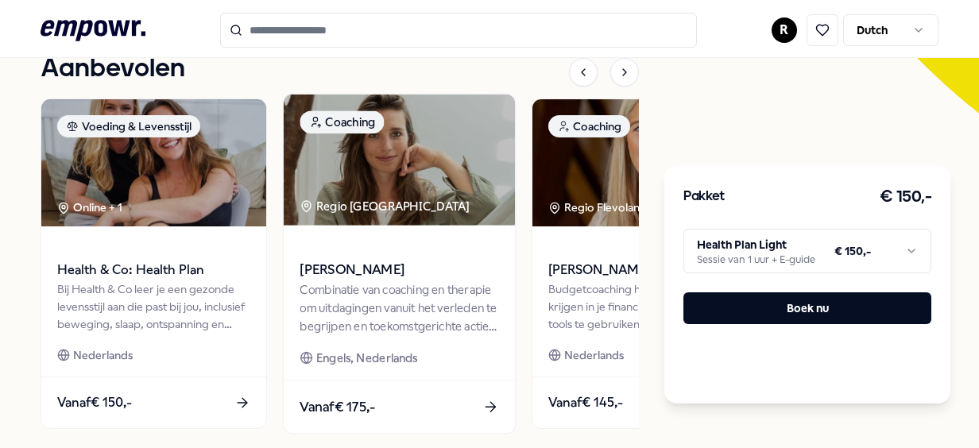
click at [391, 260] on span "[PERSON_NAME]" at bounding box center [399, 270] width 199 height 21
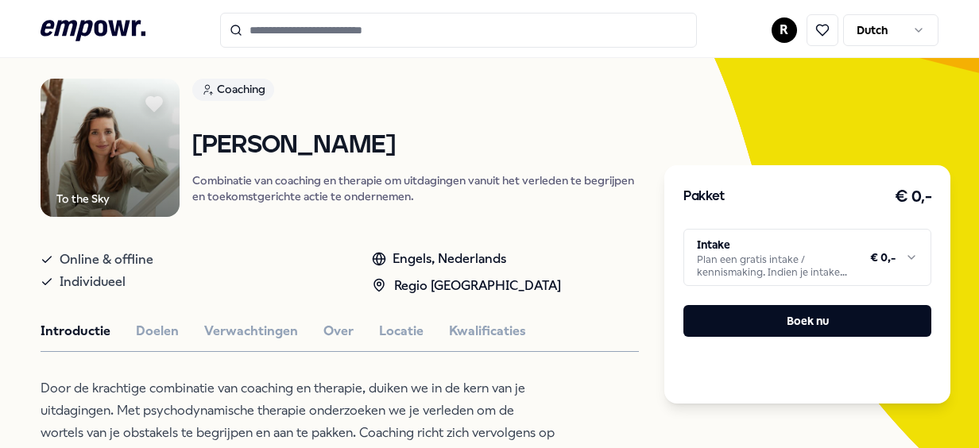
scroll to position [198, 0]
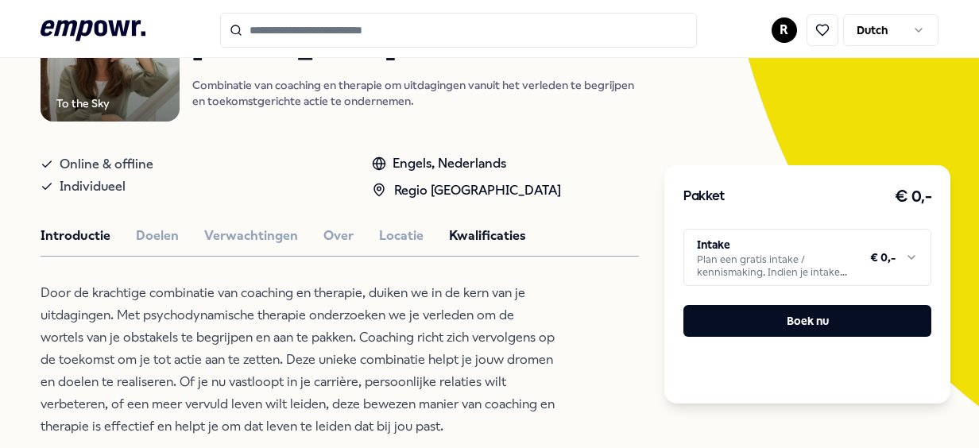
click at [475, 242] on button "Kwalificaties" at bounding box center [487, 236] width 77 height 21
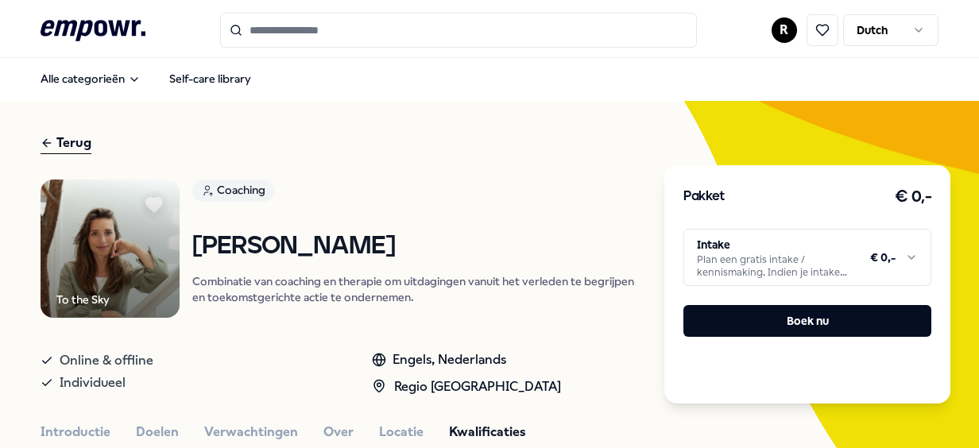
scroll to position [0, 0]
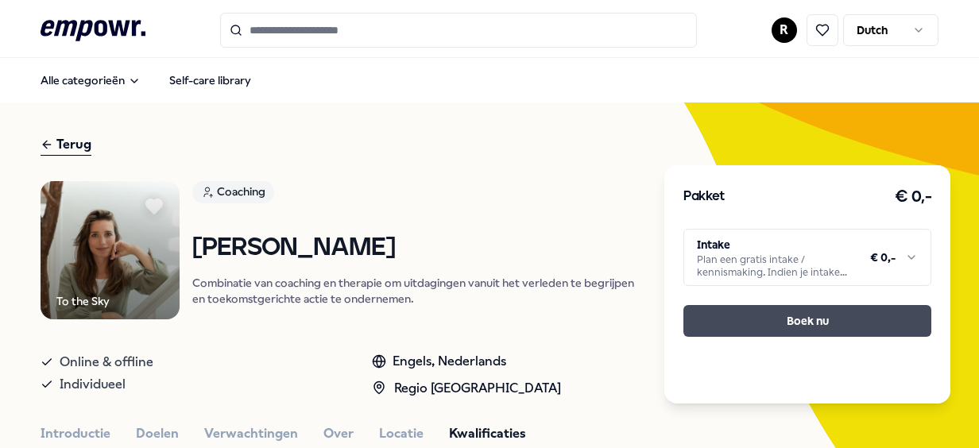
click at [812, 321] on button "Boek nu" at bounding box center [808, 321] width 248 height 32
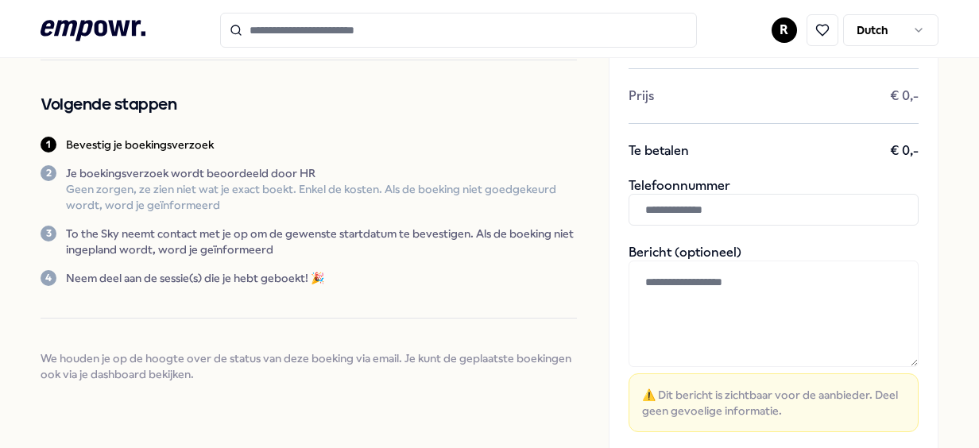
scroll to position [150, 0]
click at [682, 215] on input "text" at bounding box center [774, 209] width 290 height 32
type input "**********"
click at [929, 265] on div "**********" at bounding box center [489, 257] width 979 height 699
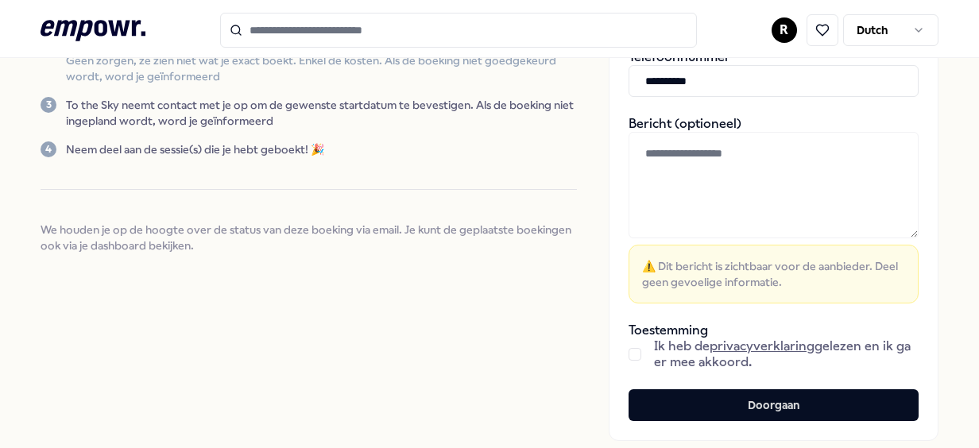
scroll to position [372, 0]
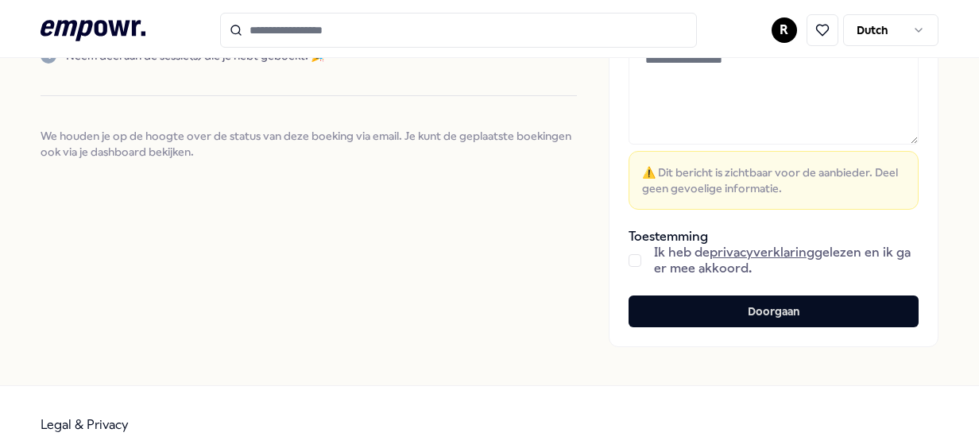
click at [629, 258] on button "button" at bounding box center [635, 260] width 13 height 13
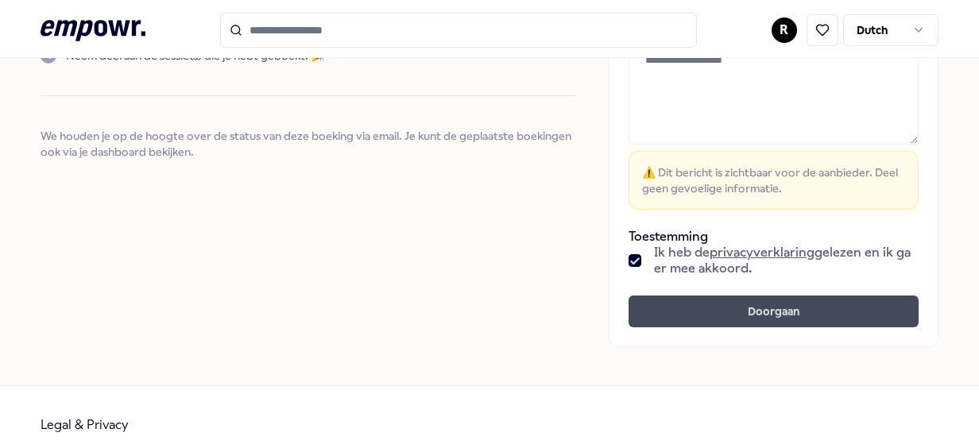
click at [690, 313] on button "Doorgaan" at bounding box center [774, 312] width 290 height 32
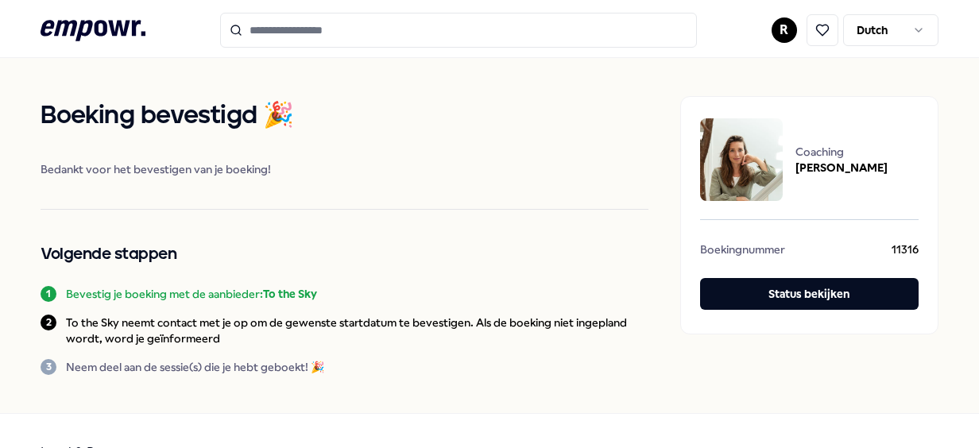
click at [124, 35] on icon at bounding box center [93, 30] width 105 height 21
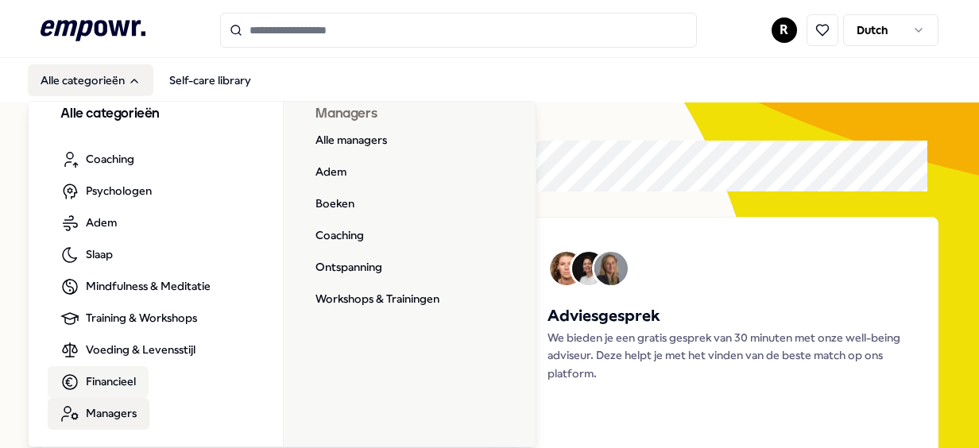
scroll to position [17, 0]
click at [373, 141] on link "Alle managers" at bounding box center [351, 141] width 97 height 32
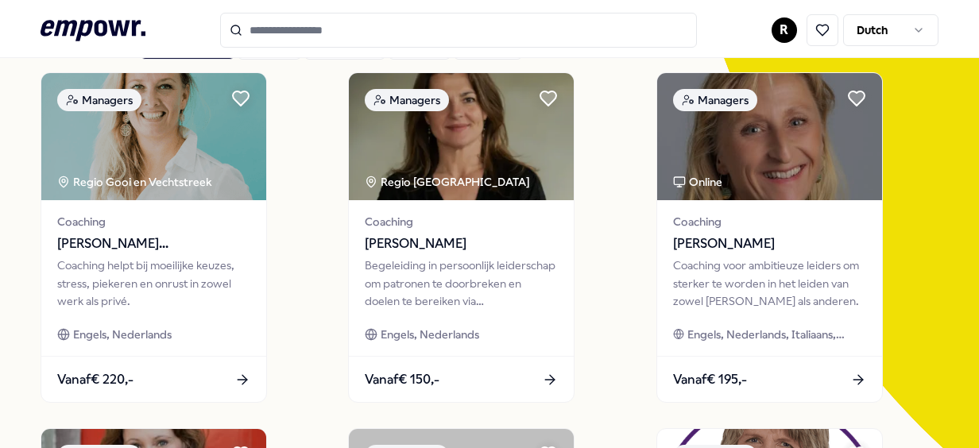
scroll to position [125, 0]
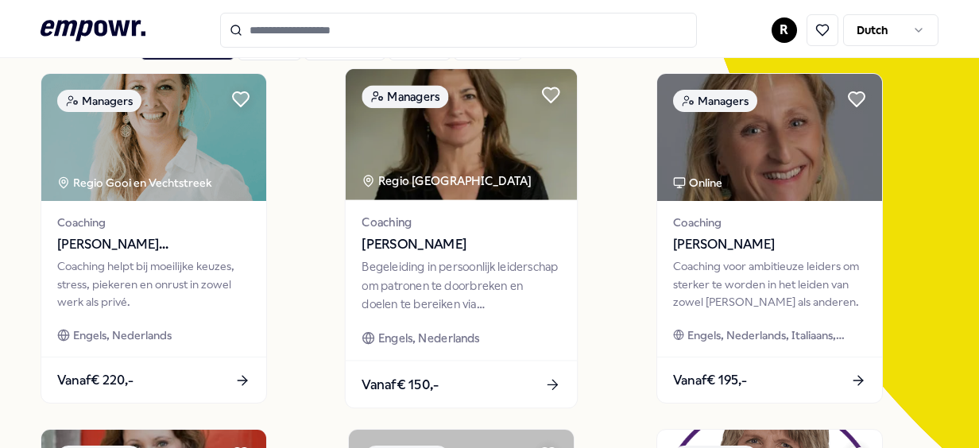
click at [428, 266] on div "Begeleiding in persoonlijk leiderschap om patronen te doorbreken en doelen te b…" at bounding box center [461, 285] width 199 height 55
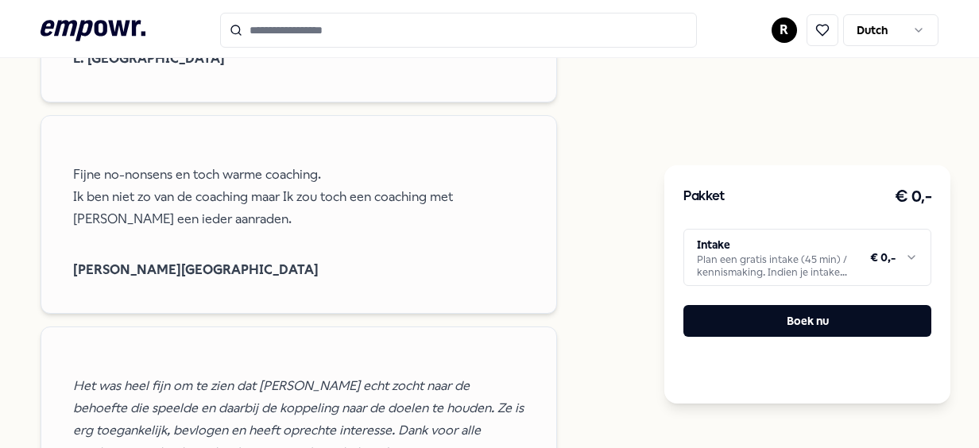
scroll to position [2311, 0]
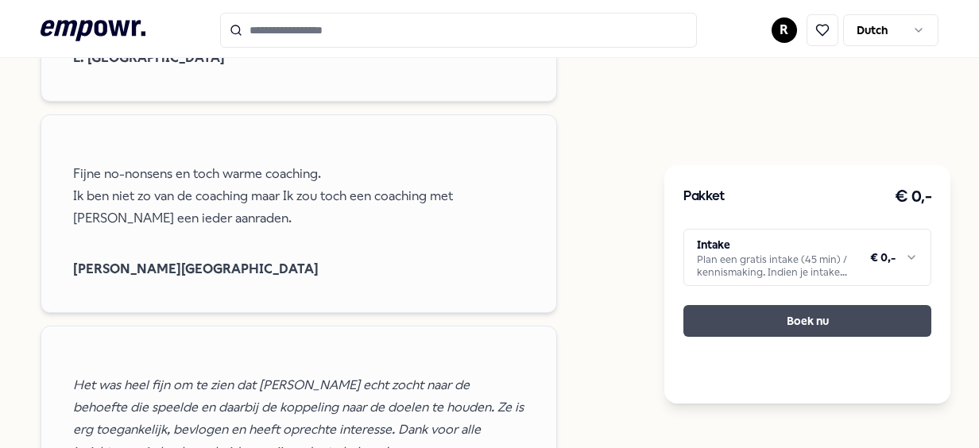
click at [745, 318] on button "Boek nu" at bounding box center [808, 321] width 248 height 32
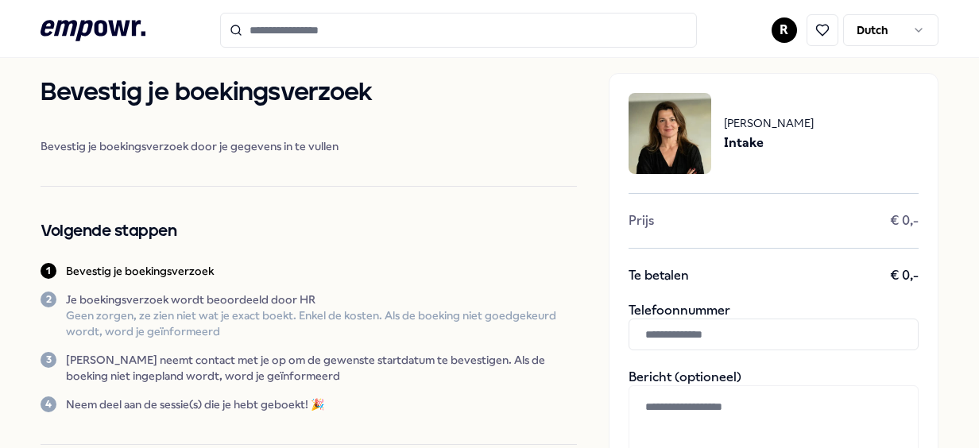
scroll to position [14, 0]
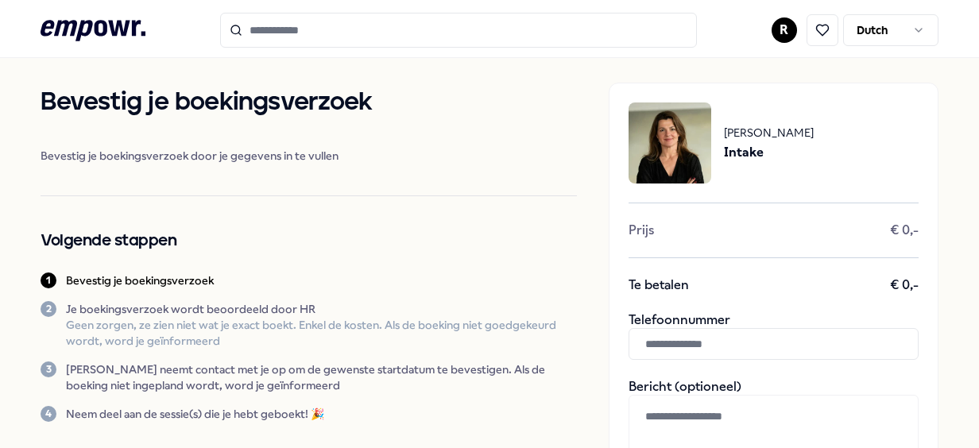
click at [683, 350] on input "text" at bounding box center [774, 344] width 290 height 32
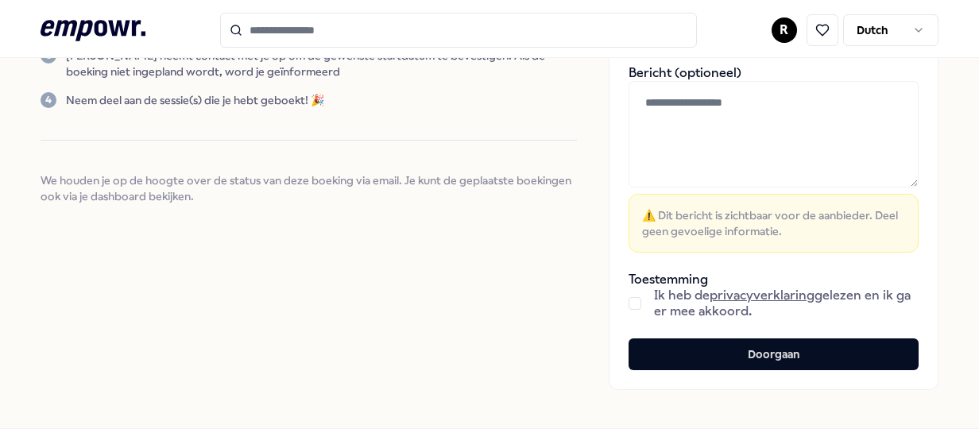
scroll to position [328, 0]
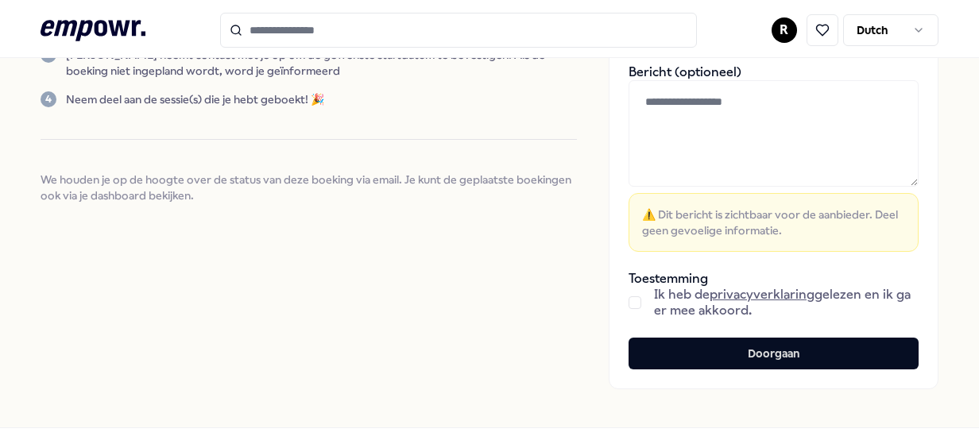
type input "**********"
click at [629, 300] on button "button" at bounding box center [635, 302] width 13 height 13
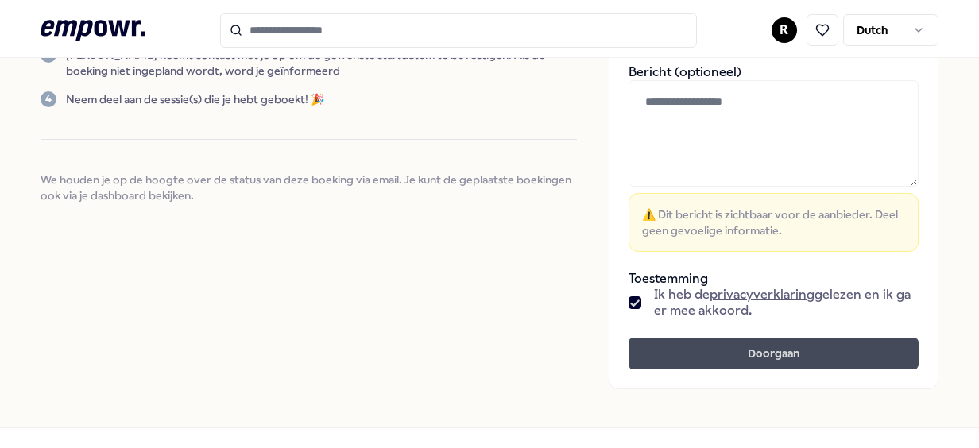
click at [658, 347] on button "Doorgaan" at bounding box center [774, 354] width 290 height 32
